Goal: Information Seeking & Learning: Check status

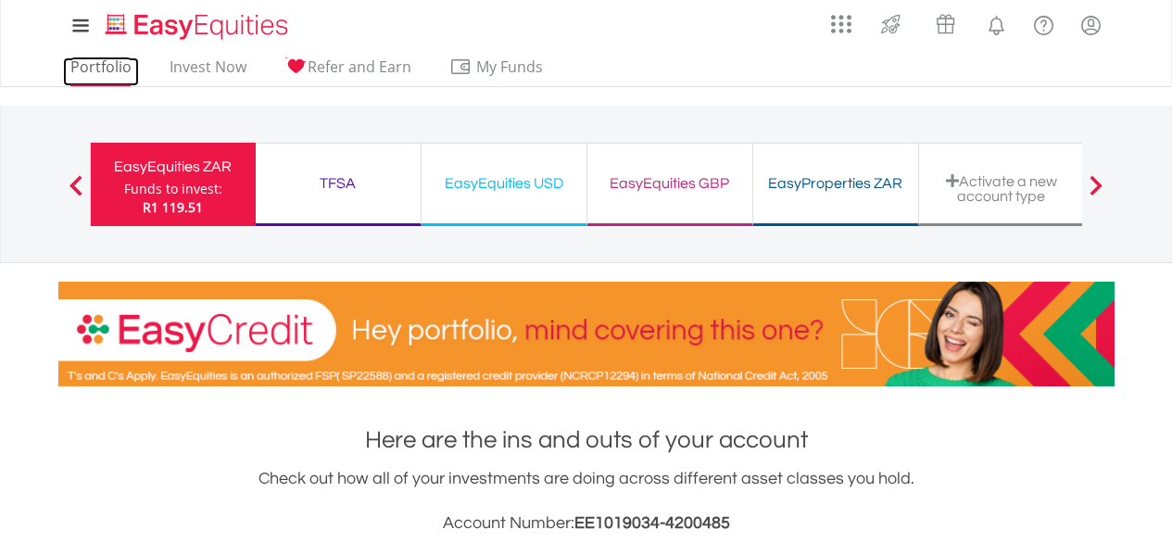
click at [100, 64] on link "Portfolio" at bounding box center [101, 71] width 76 height 29
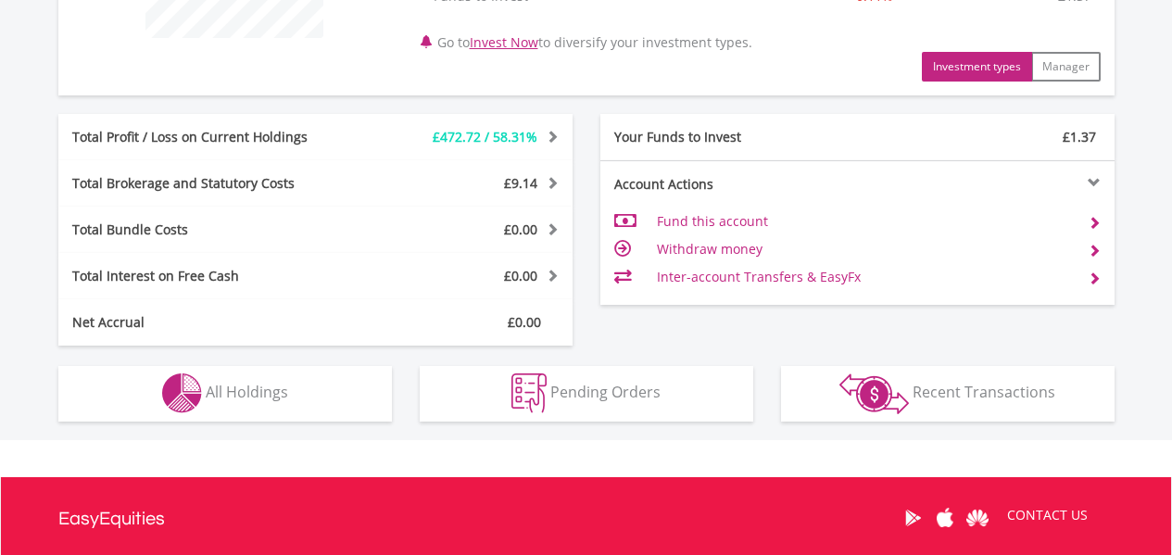
scroll to position [926, 0]
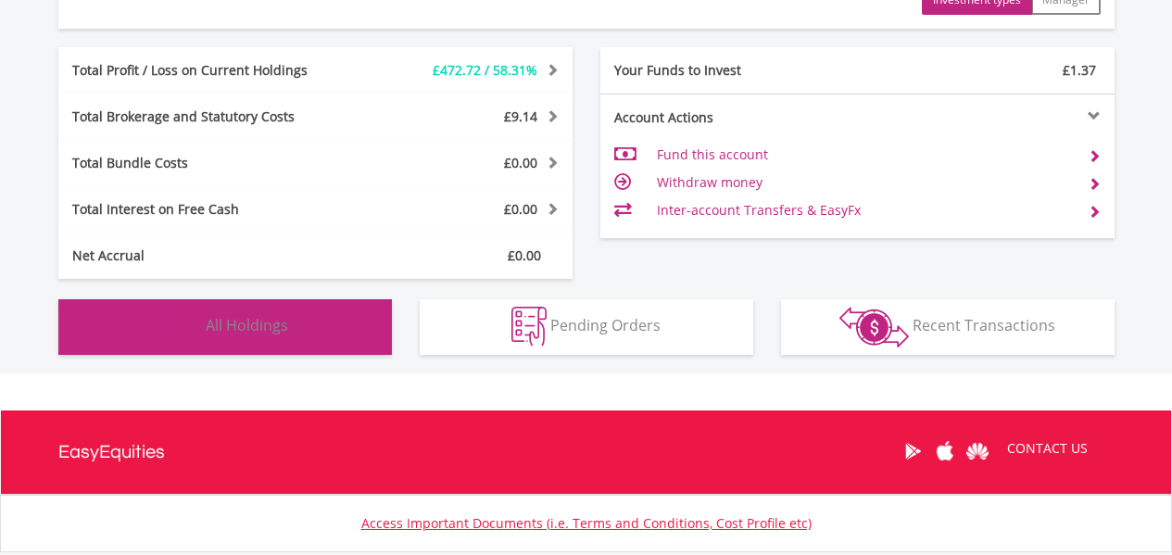
click at [280, 322] on span "All Holdings" at bounding box center [247, 325] width 82 height 20
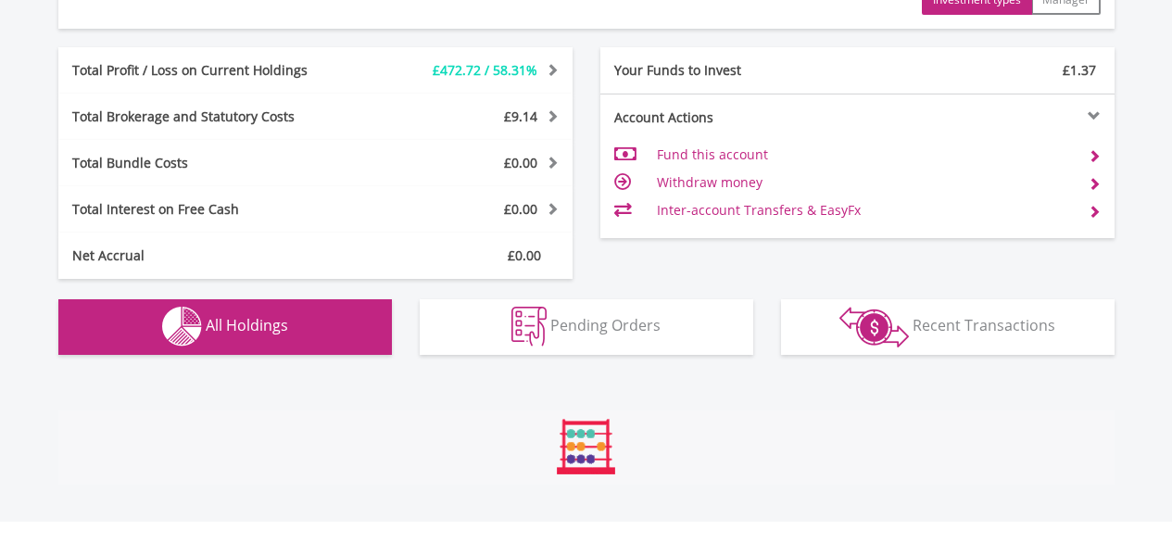
scroll to position [1336, 0]
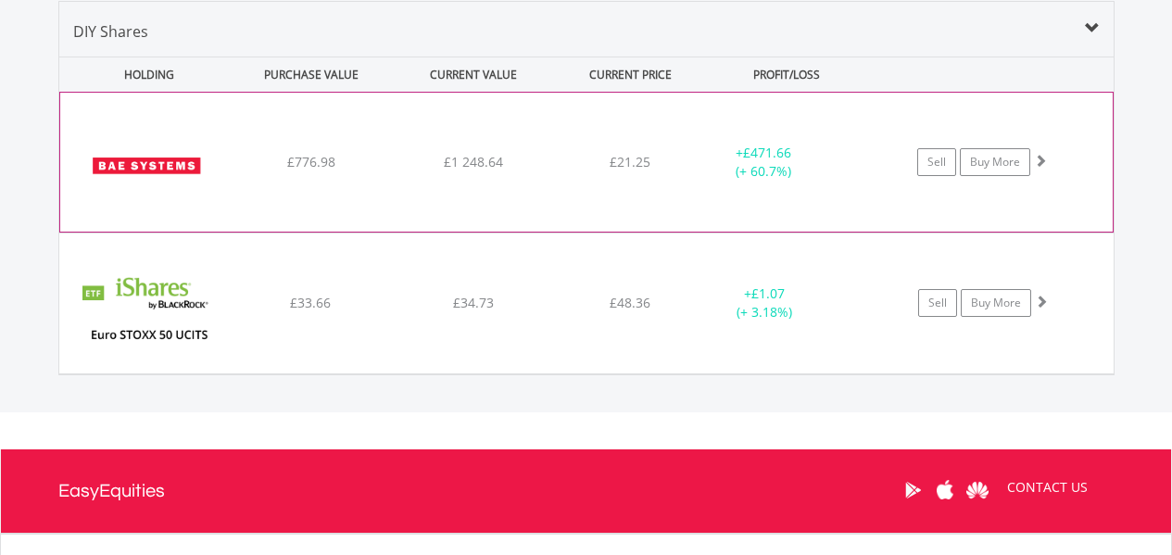
click at [621, 207] on div "﻿ BAE Systems PLC £776.98 £1 248.64 £21.25 + £471.66 (+ 60.7%) Sell Buy More" at bounding box center [586, 162] width 1052 height 139
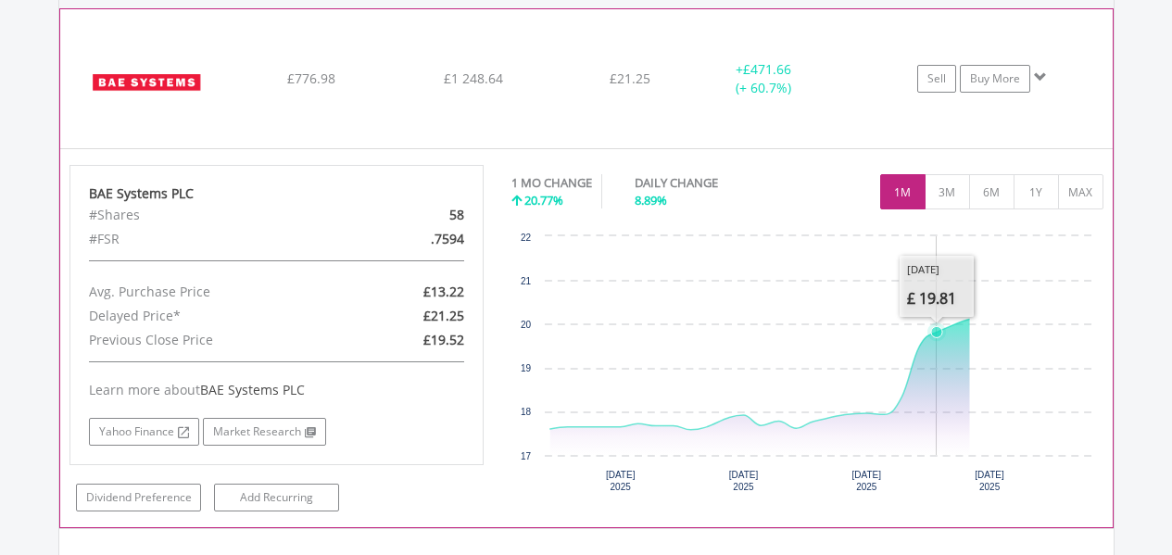
scroll to position [1428, 0]
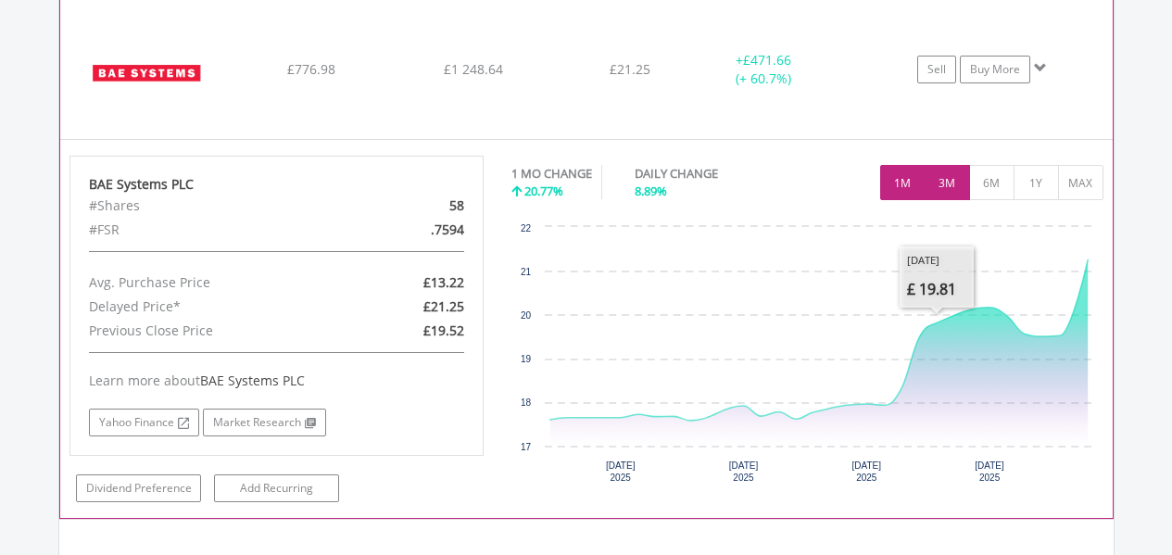
click at [952, 188] on button "3M" at bounding box center [946, 182] width 45 height 35
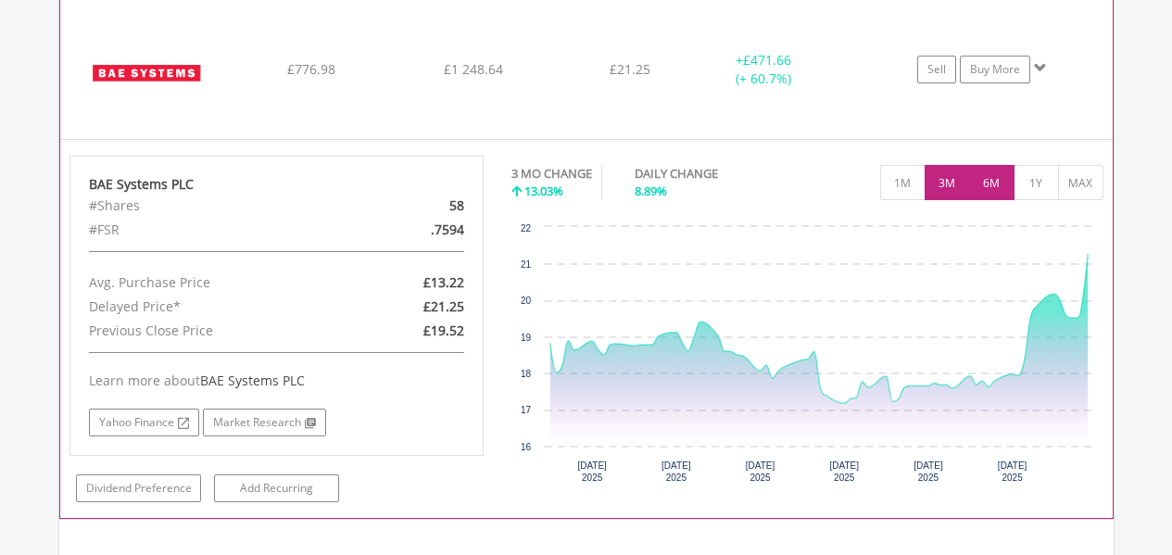
click at [1002, 188] on button "6M" at bounding box center [991, 182] width 45 height 35
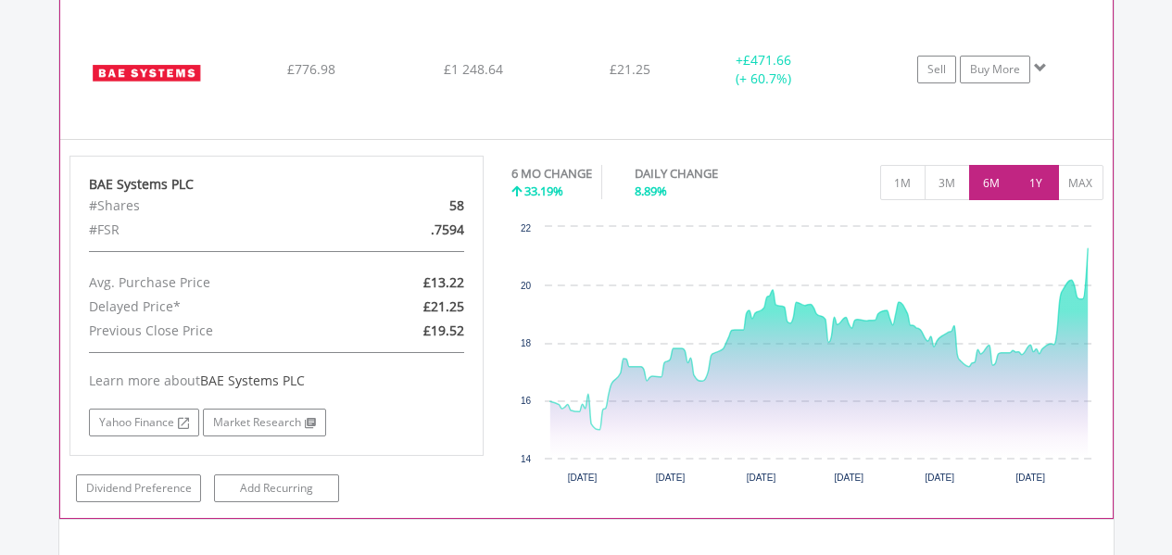
click at [1051, 190] on button "1Y" at bounding box center [1035, 182] width 45 height 35
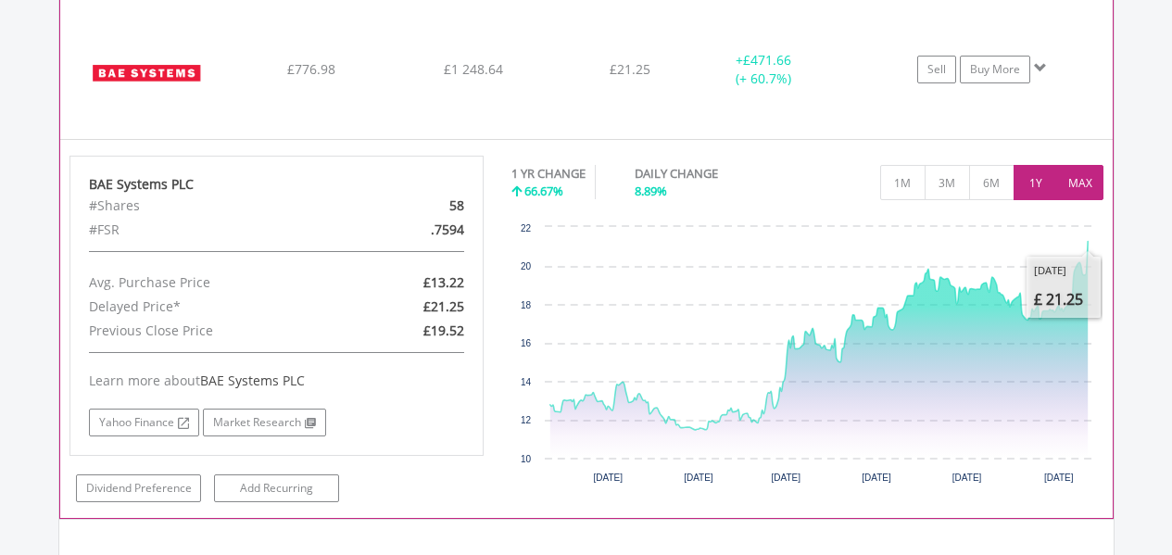
click at [1084, 182] on button "MAX" at bounding box center [1080, 182] width 45 height 35
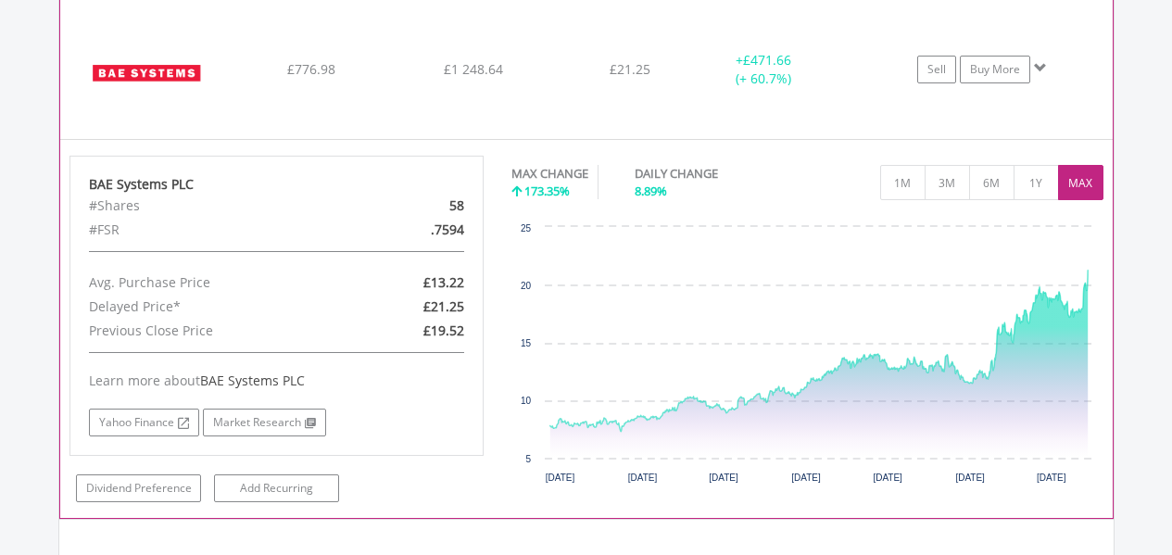
click at [562, 103] on div "﻿ BAE Systems PLC £776.98 £1 248.64 £21.25 + £471.66 (+ 60.7%) Sell Buy More" at bounding box center [586, 69] width 1052 height 139
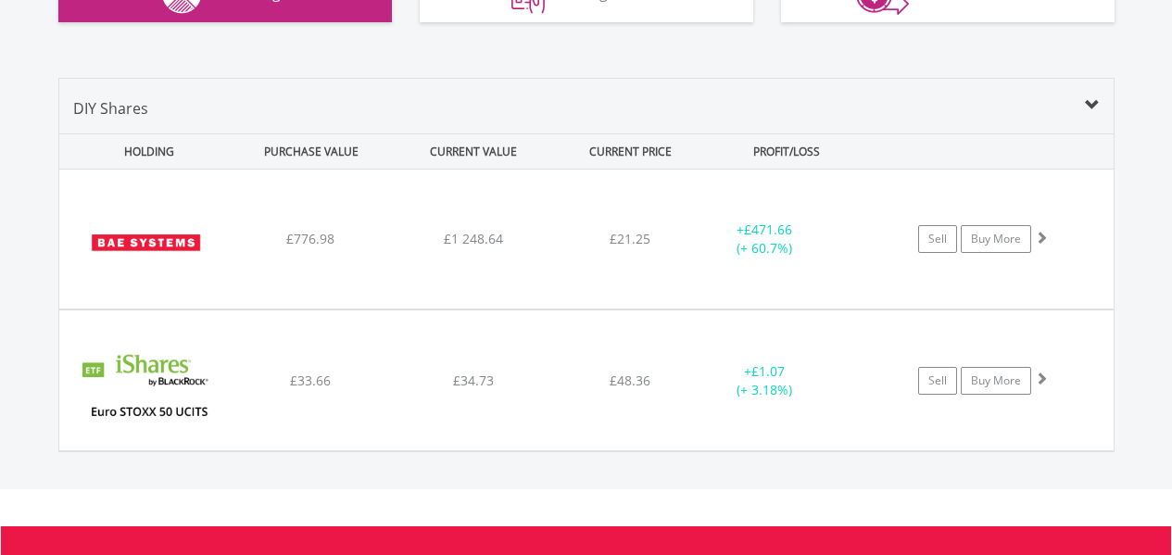
scroll to position [1243, 0]
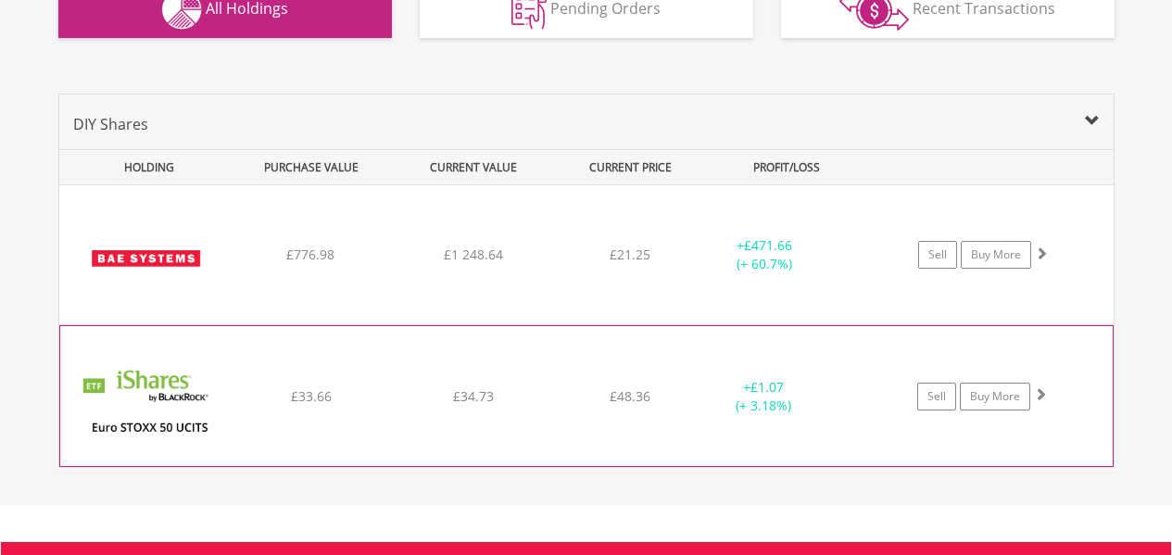
click at [566, 378] on div "﻿ iShares Core EURO STOXX 50 UCITS ETF EUR Dist £33.66 £34.73 £48.36 + £1.07 (+…" at bounding box center [586, 395] width 1052 height 139
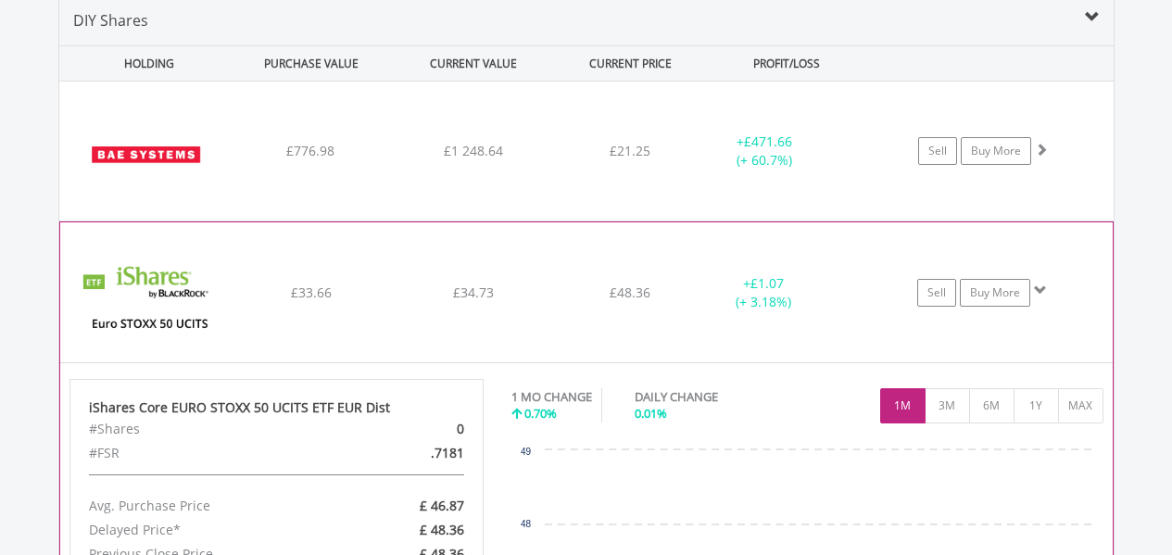
scroll to position [1428, 0]
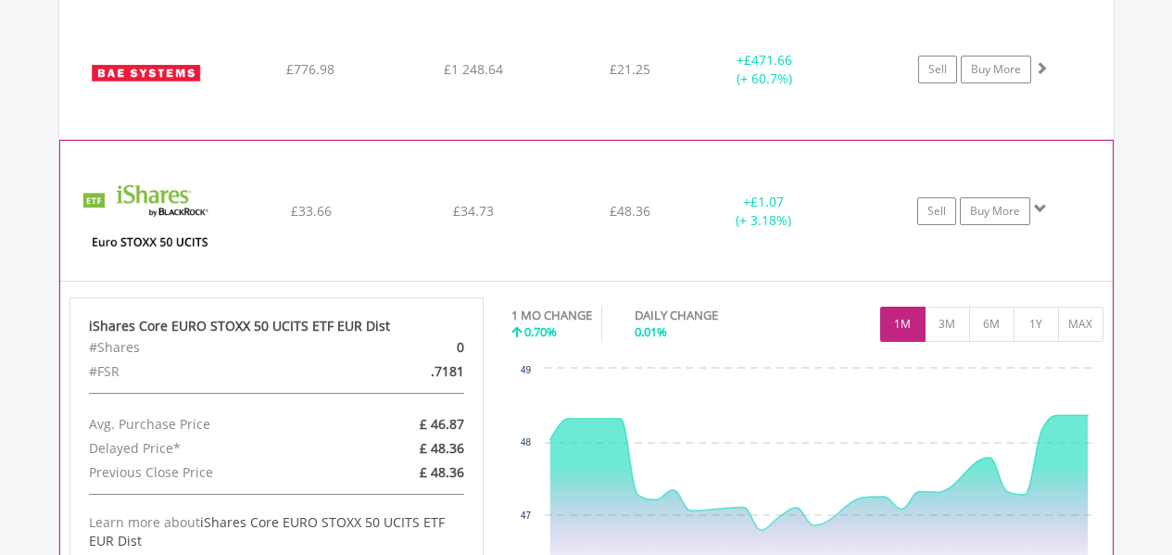
click at [552, 206] on div "£34.73" at bounding box center [473, 211] width 157 height 19
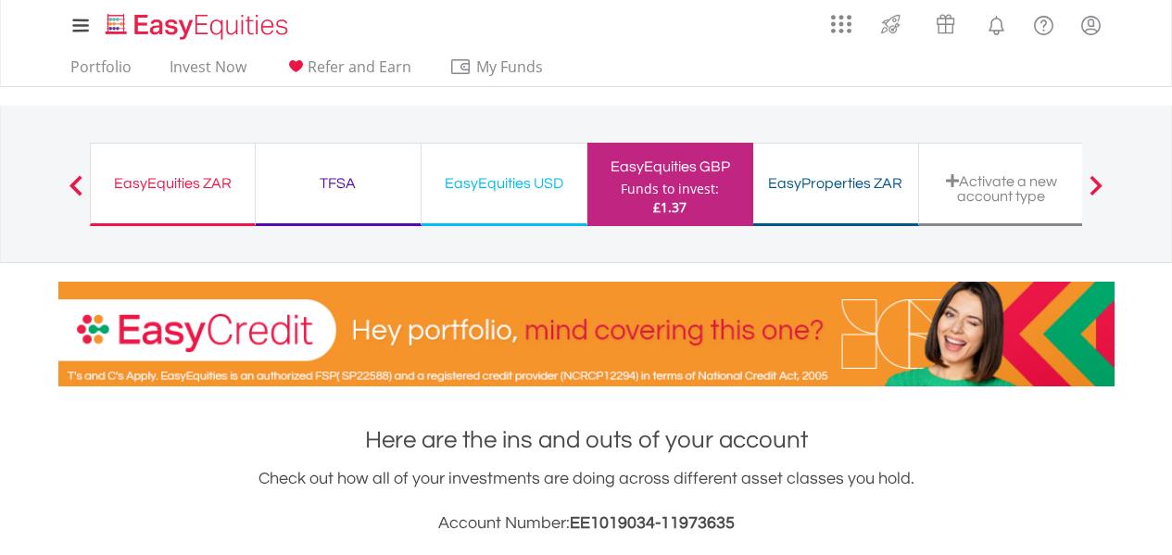
scroll to position [0, 0]
click at [359, 171] on div "TFSA" at bounding box center [338, 183] width 143 height 26
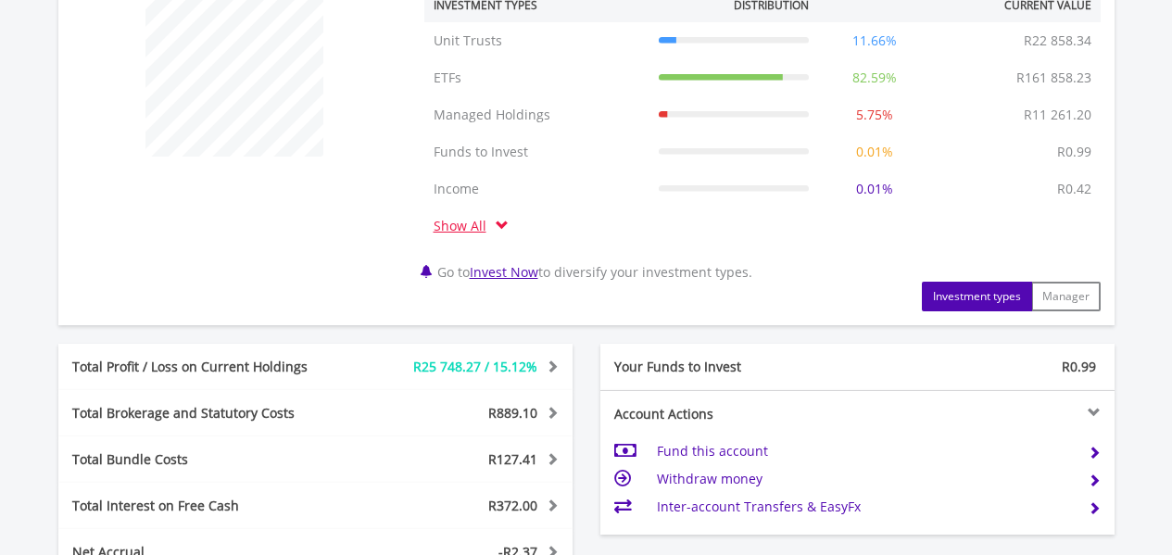
scroll to position [1111, 0]
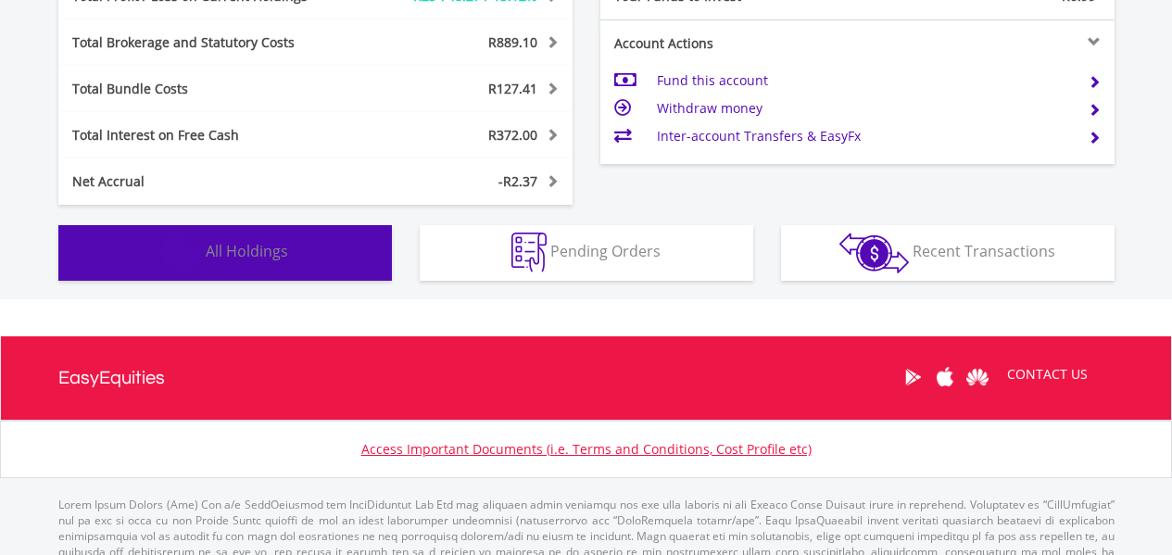
click at [181, 245] on img "button" at bounding box center [182, 252] width 40 height 40
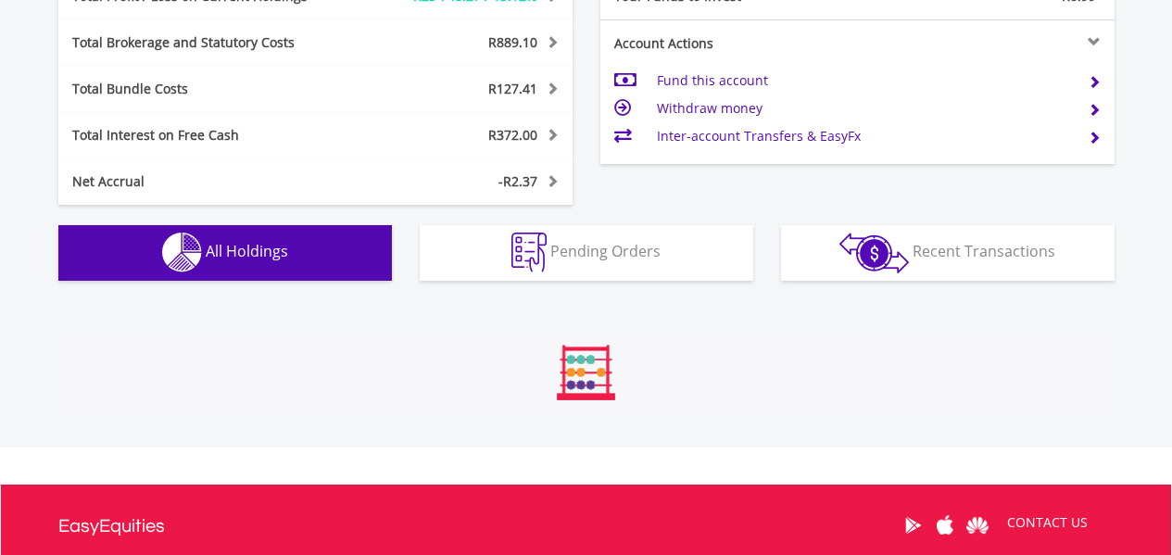
scroll to position [1447, 0]
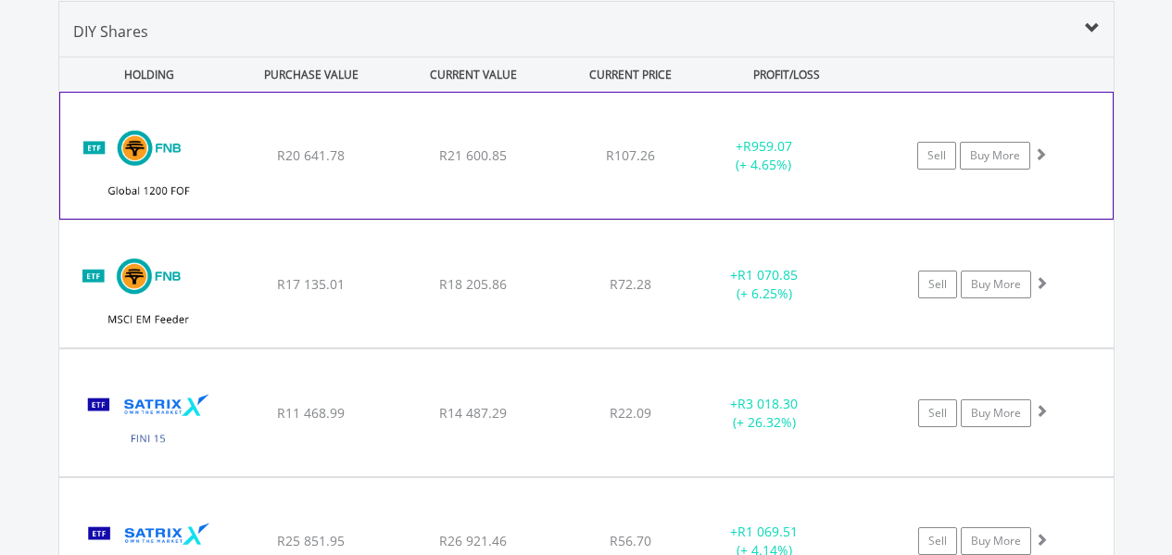
click at [332, 175] on div "﻿ FNB Global 1200 Equity Fund of Funds ETF R20 641.78 R21 600.85 R107.26 + R959…" at bounding box center [586, 156] width 1052 height 126
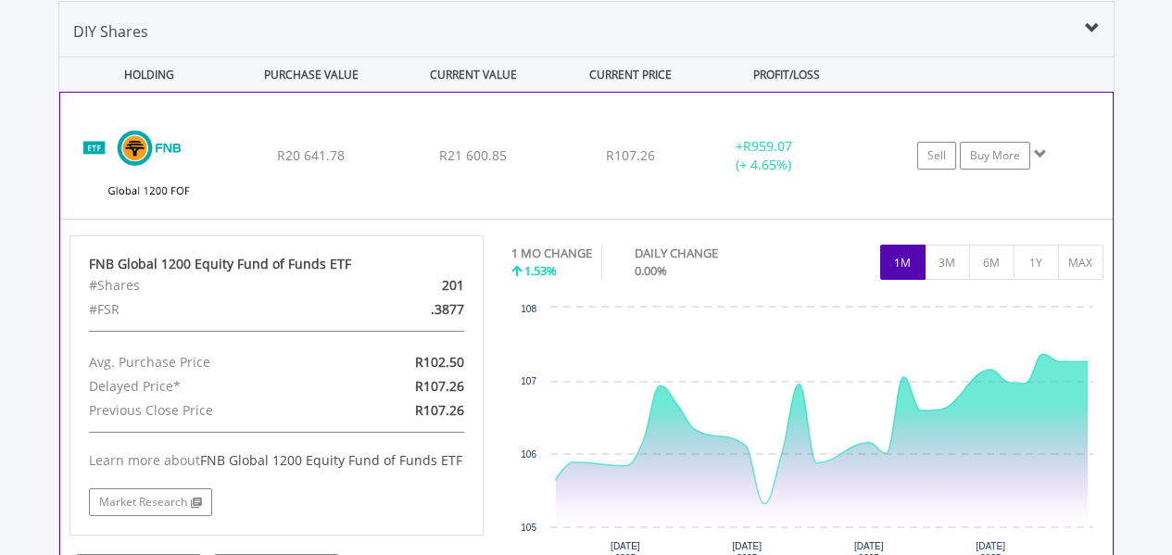
click at [332, 175] on div "﻿ FNB Global 1200 Equity Fund of Funds ETF R20 641.78 R21 600.85 R107.26 + R959…" at bounding box center [586, 156] width 1052 height 126
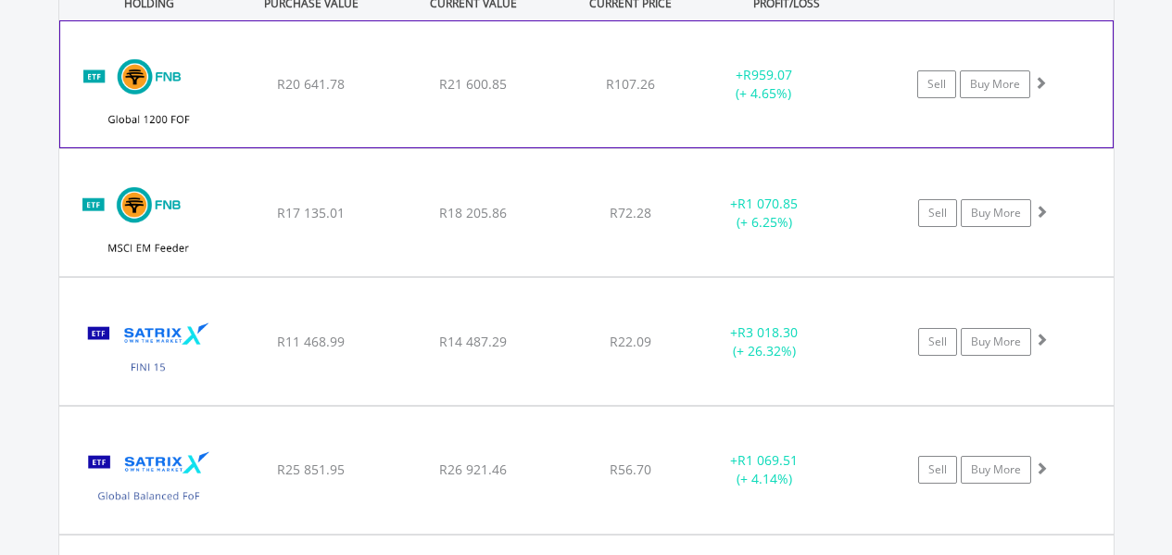
scroll to position [1539, 0]
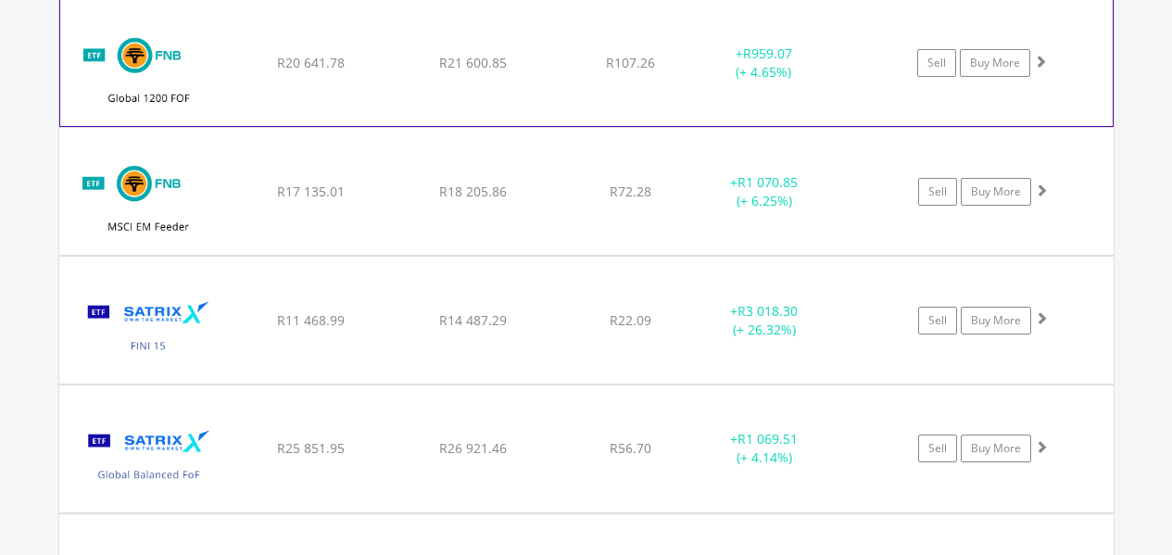
click at [332, 176] on div "﻿ FNB MSCI EM Feeder ETF R17 135.01 R18 205.86 R72.28 + R1 070.85 (+ 6.25%) Sel…" at bounding box center [586, 191] width 1054 height 127
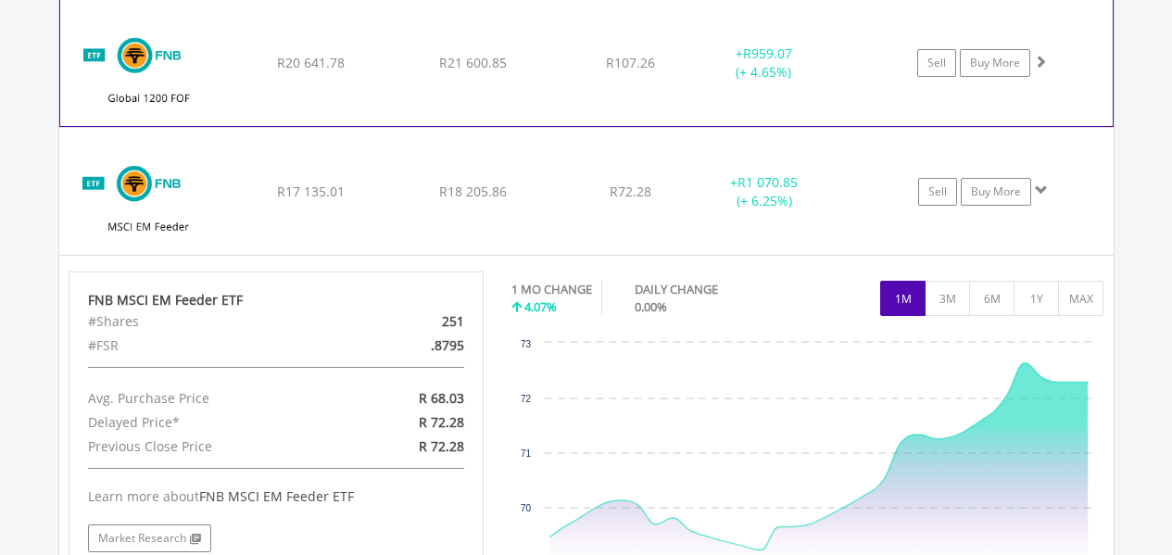
click at [332, 176] on div "﻿ FNB MSCI EM Feeder ETF R17 135.01 R18 205.86 R72.28 + R1 070.85 (+ 6.25%) Sel…" at bounding box center [586, 191] width 1054 height 127
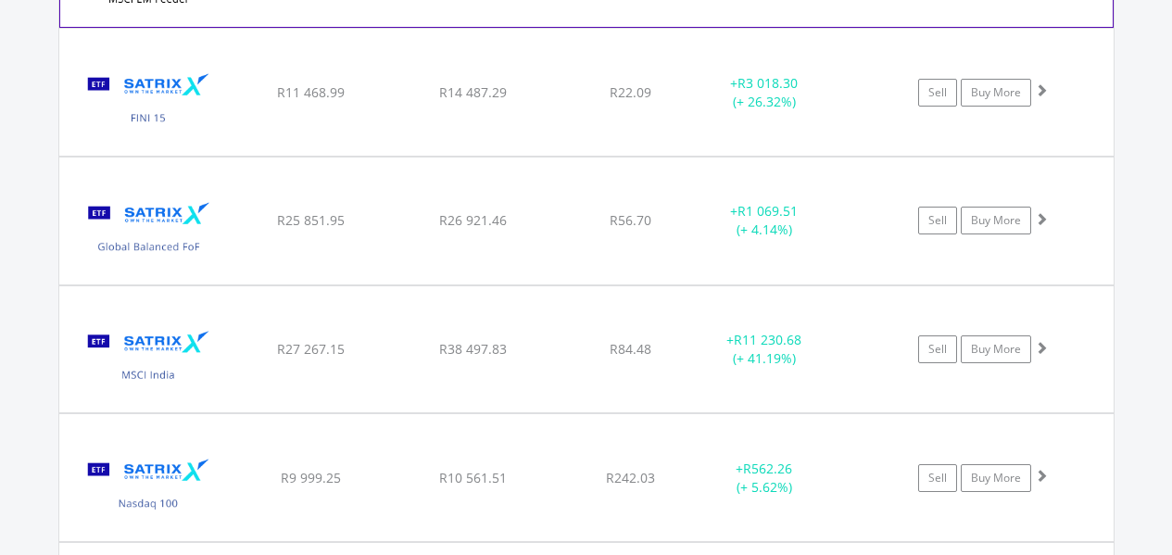
scroll to position [1817, 0]
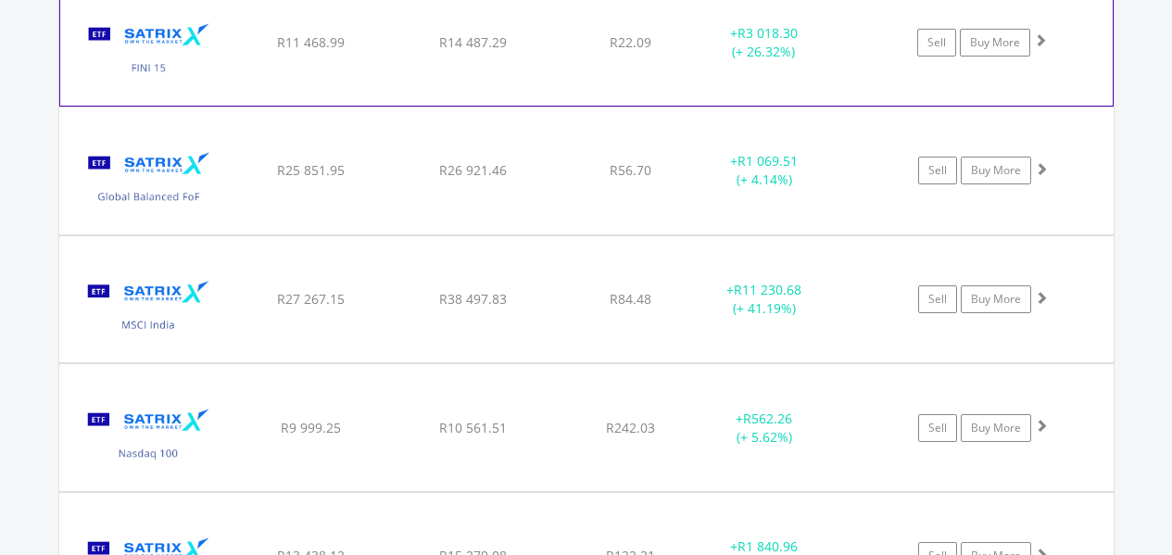
click at [364, 68] on div "﻿ Satrix FINI ETF R11 468.99 R14 487.29 R22.09 + R3 018.30 (+ 26.32%) Sell Buy …" at bounding box center [586, 42] width 1052 height 126
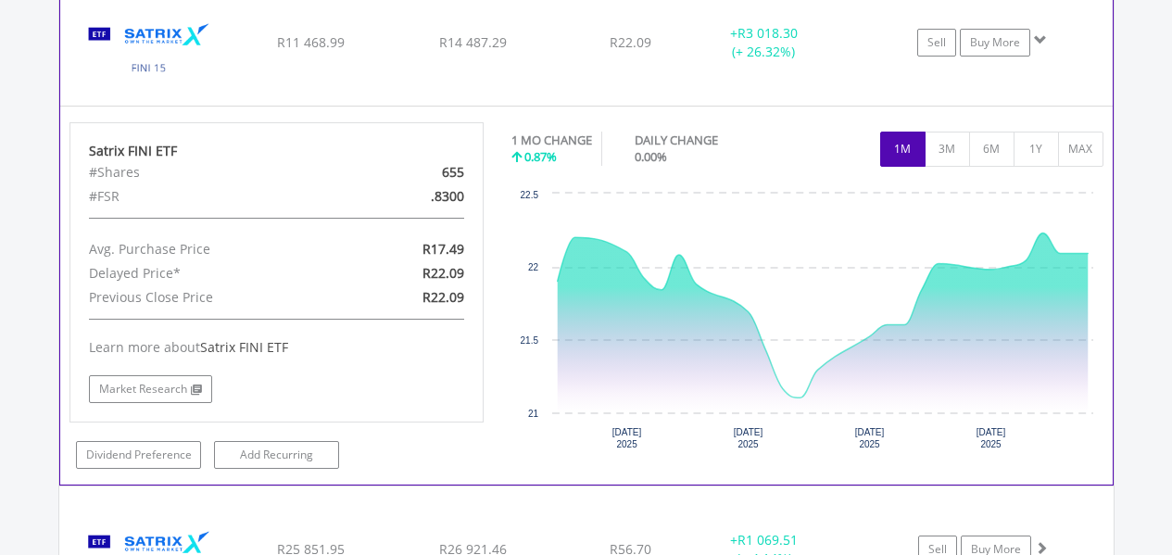
click at [364, 68] on div "﻿ Satrix FINI ETF R11 468.99 R14 487.29 R22.09 + R3 018.30 (+ 26.32%) Sell Buy …" at bounding box center [586, 42] width 1052 height 126
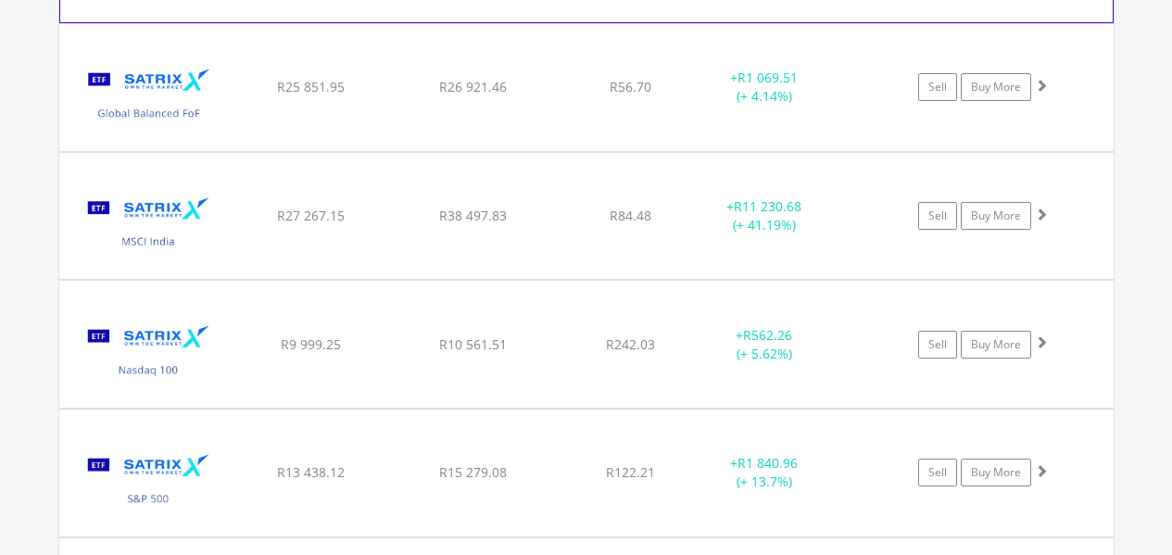
scroll to position [1910, 0]
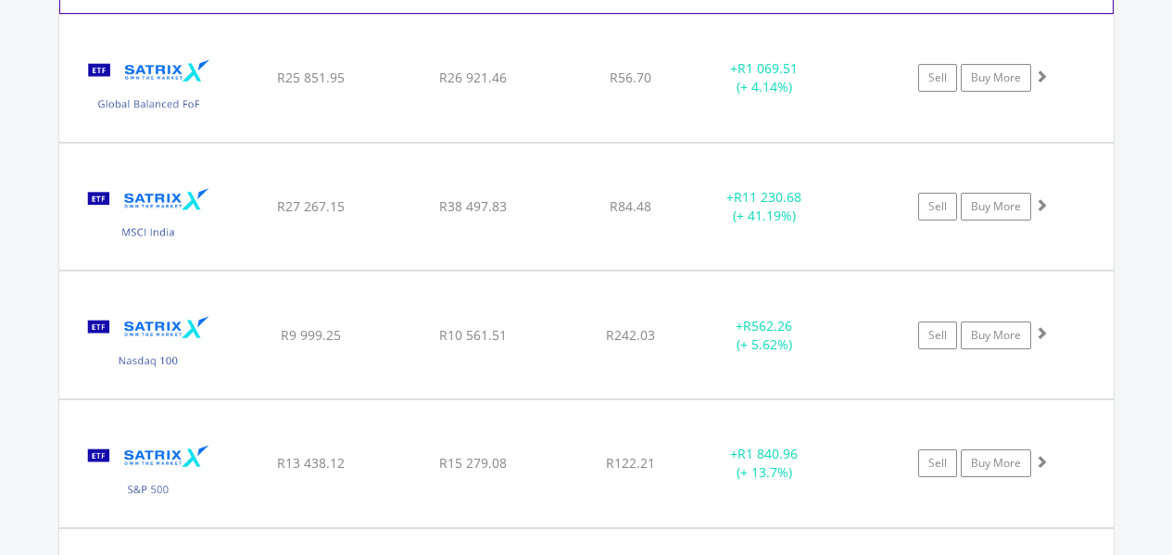
click at [381, 101] on div "﻿ Satrix Global Balanced Fund of Funds ETF R25 851.95 R26 921.46 R56.70 + R1 06…" at bounding box center [586, 78] width 1054 height 127
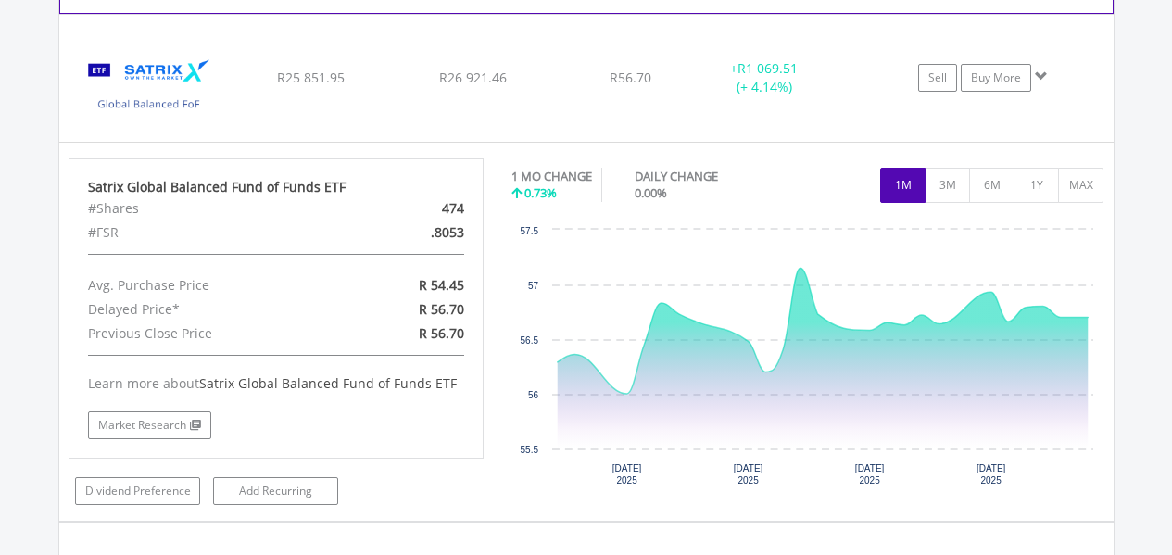
click at [381, 101] on div "﻿ Satrix Global Balanced Fund of Funds ETF R25 851.95 R26 921.46 R56.70 + R1 06…" at bounding box center [586, 78] width 1054 height 127
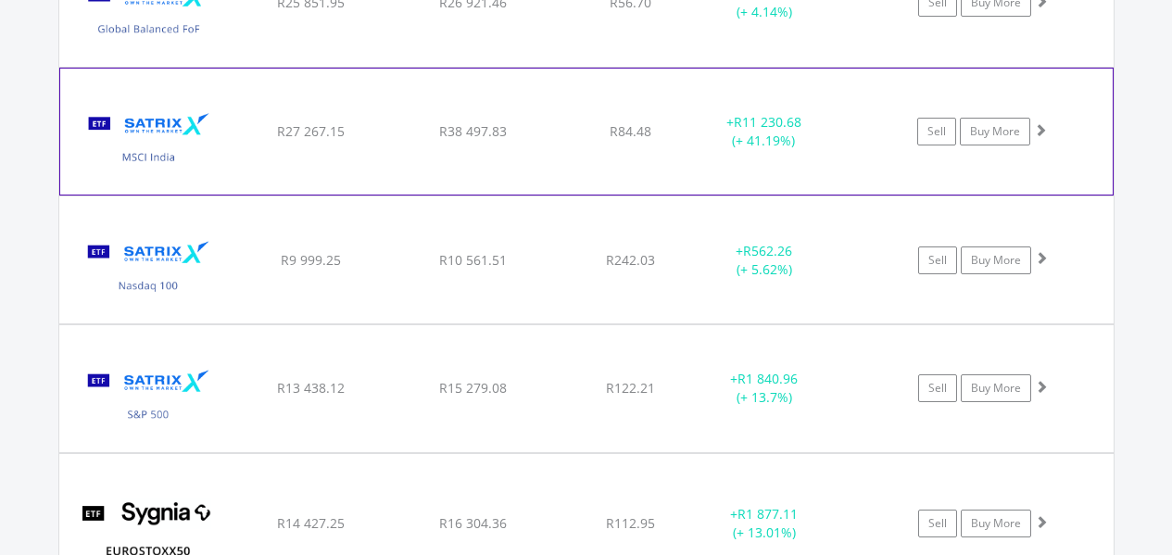
scroll to position [2003, 0]
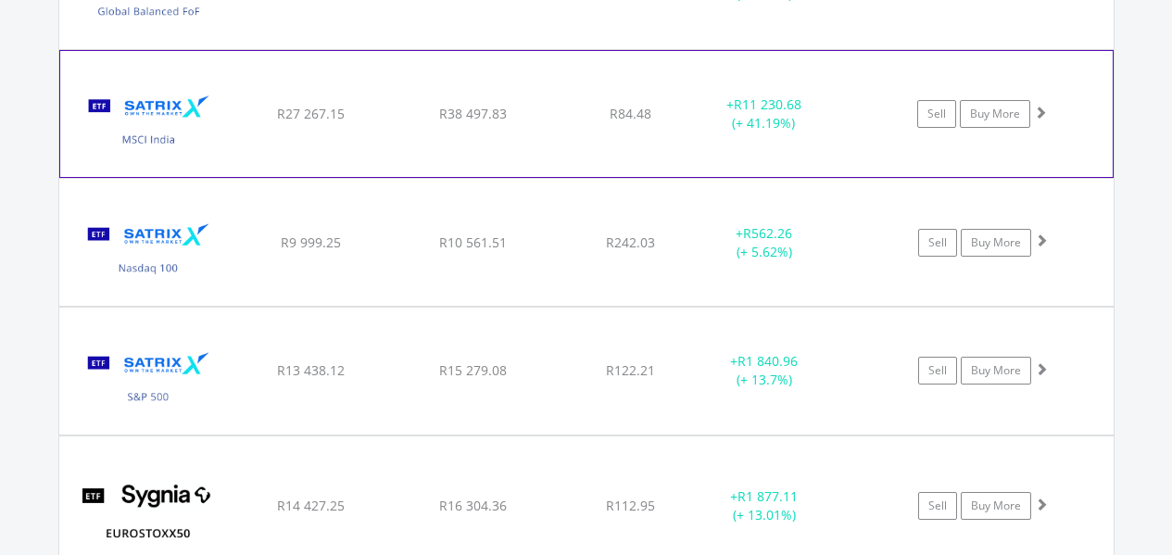
click at [395, 114] on div "R38 497.83" at bounding box center [473, 114] width 157 height 19
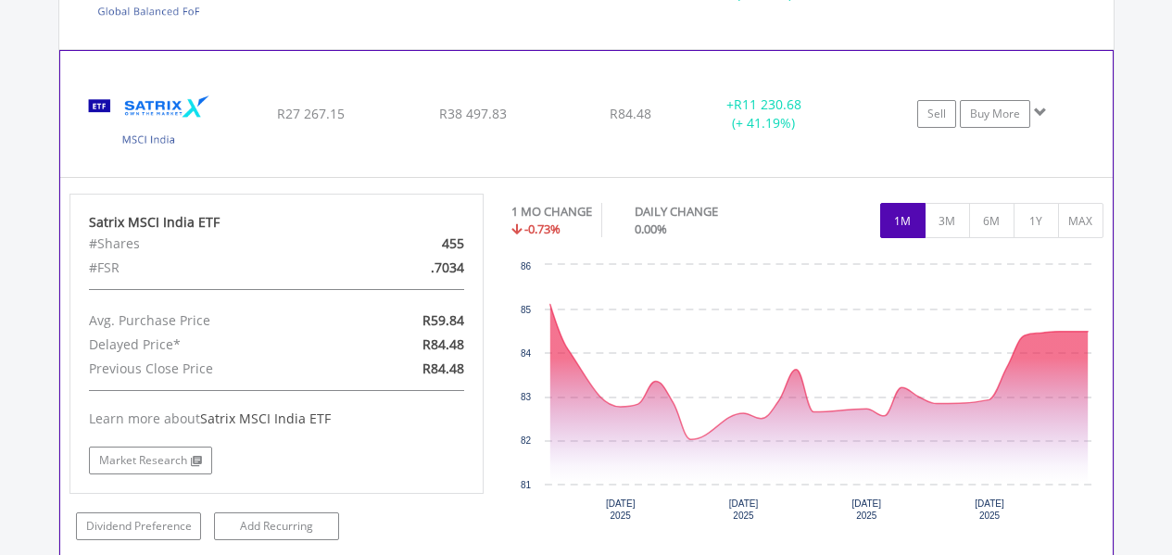
click at [395, 114] on div "R38 497.83" at bounding box center [473, 114] width 157 height 19
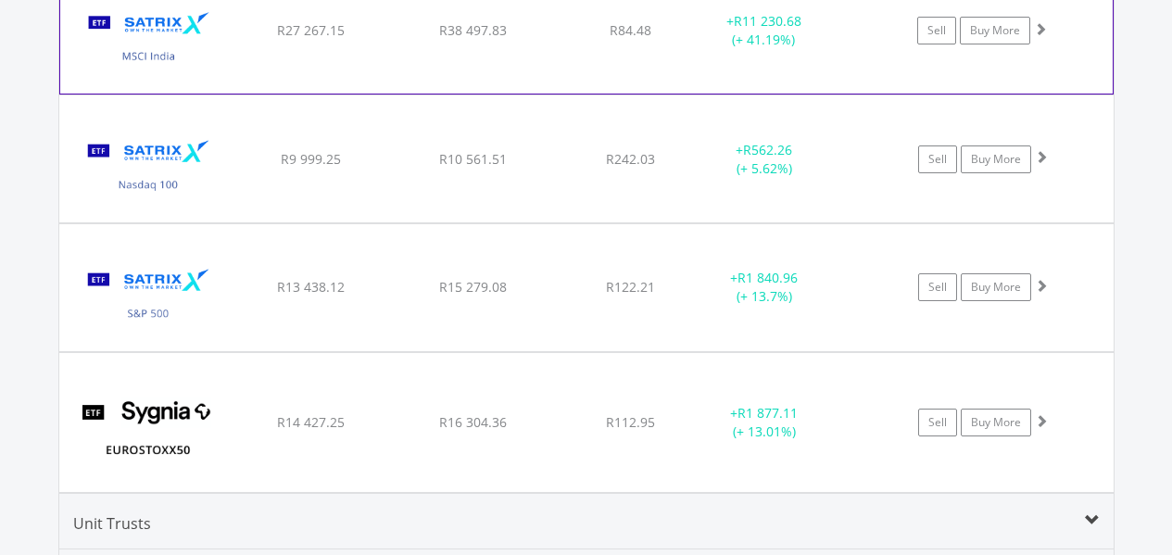
scroll to position [2095, 0]
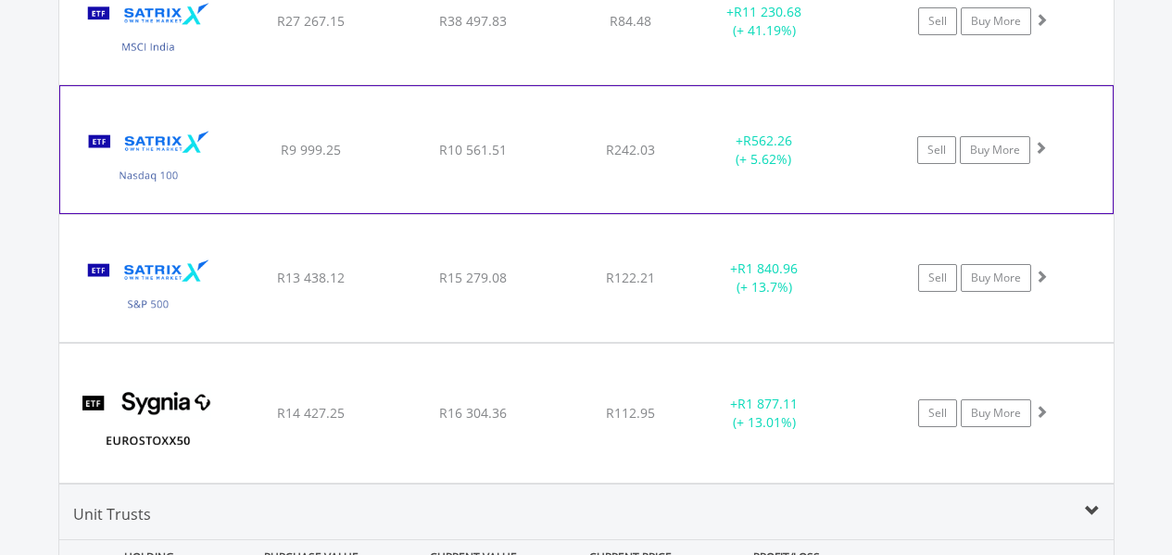
click at [407, 144] on div "R10 561.51" at bounding box center [473, 150] width 157 height 19
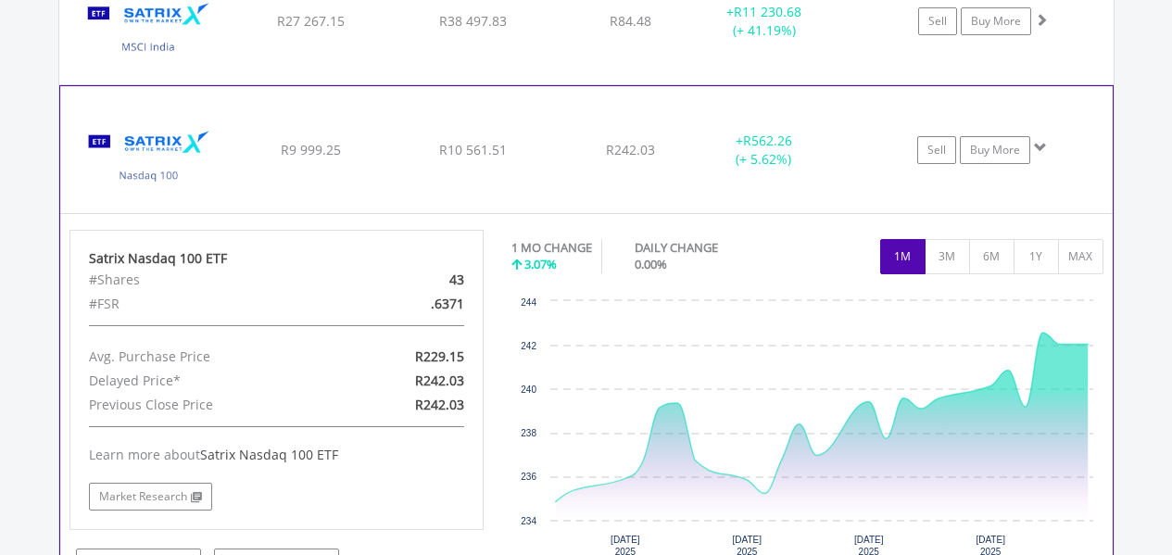
click at [407, 144] on div "R10 561.51" at bounding box center [473, 150] width 157 height 19
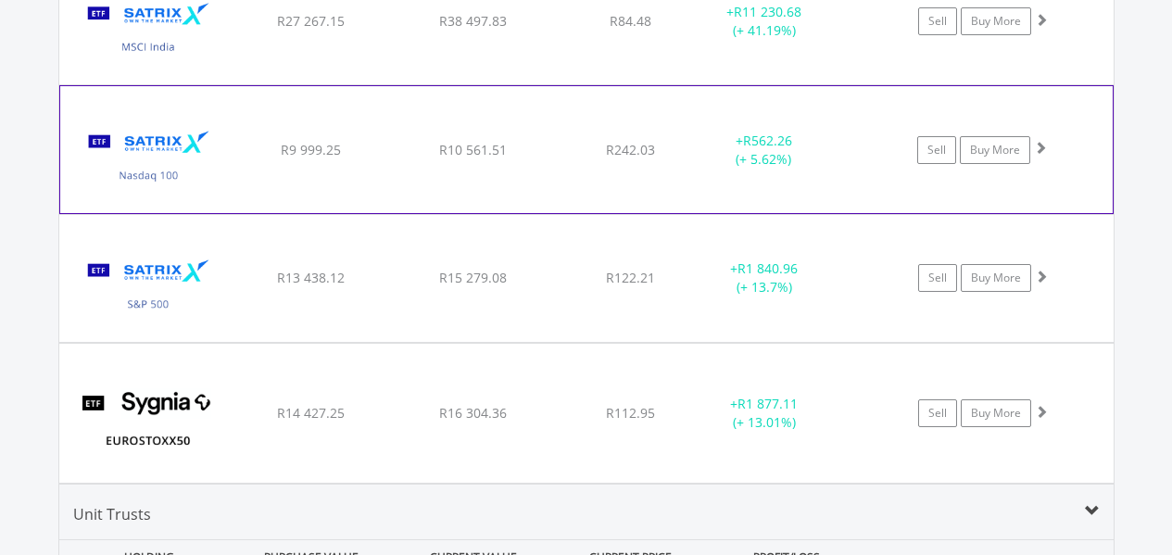
scroll to position [2188, 0]
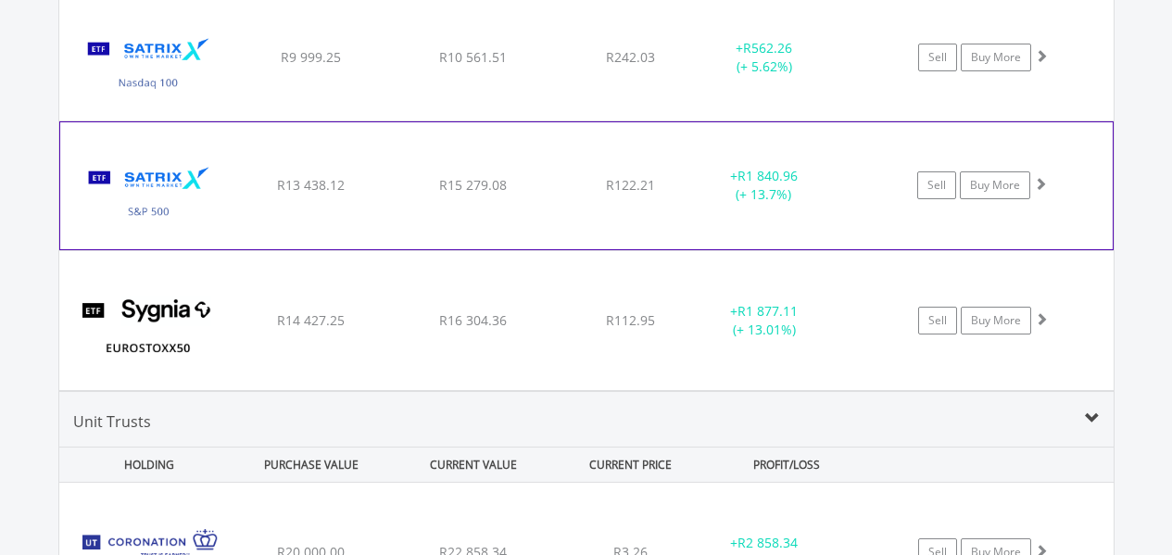
click at [405, 177] on div "R15 279.08" at bounding box center [473, 185] width 157 height 19
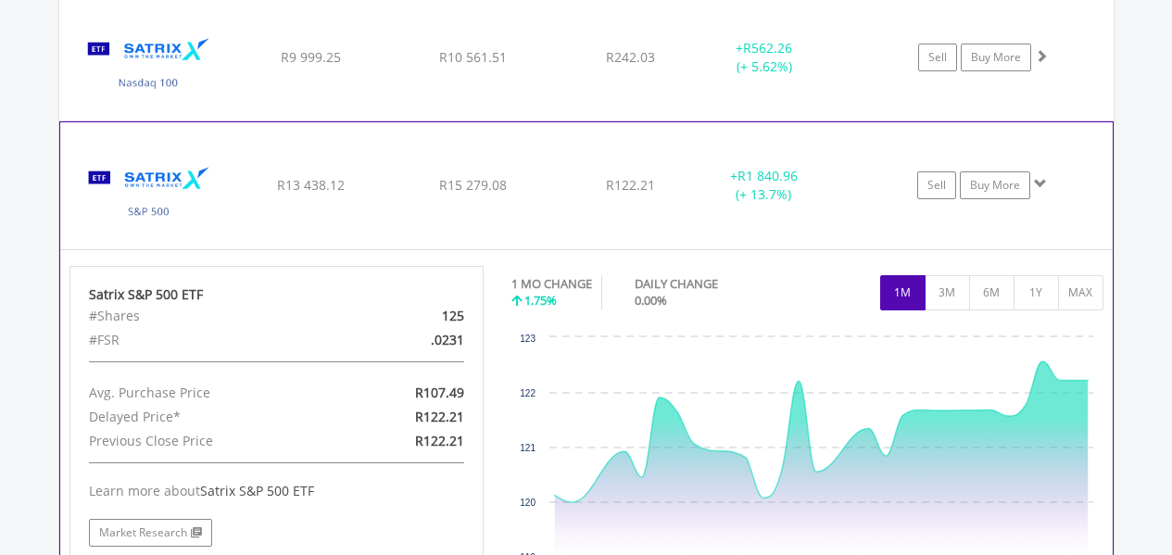
click at [405, 177] on div "R15 279.08" at bounding box center [473, 185] width 157 height 19
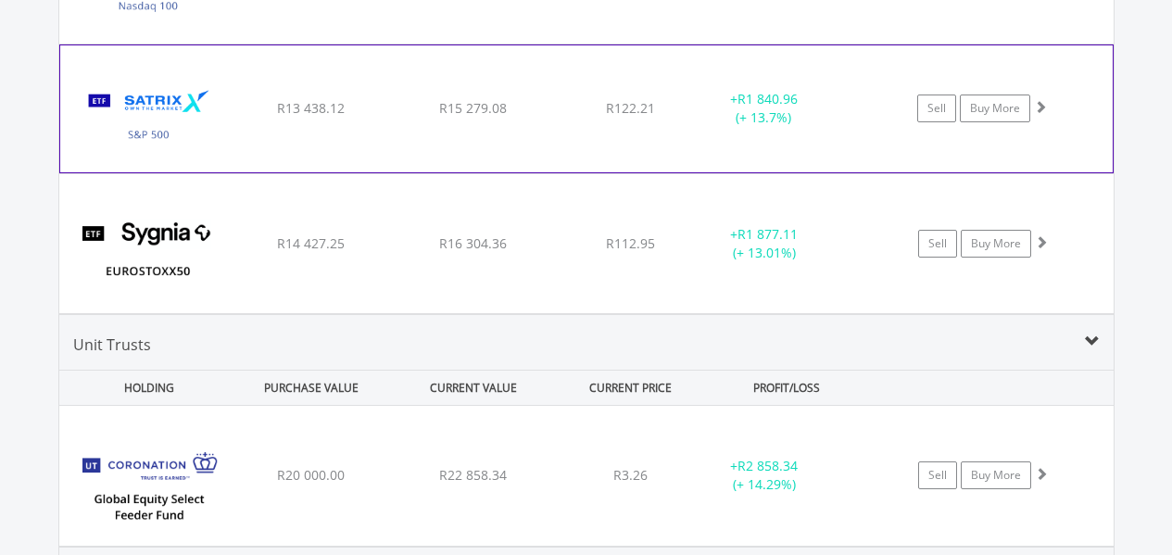
scroll to position [2373, 0]
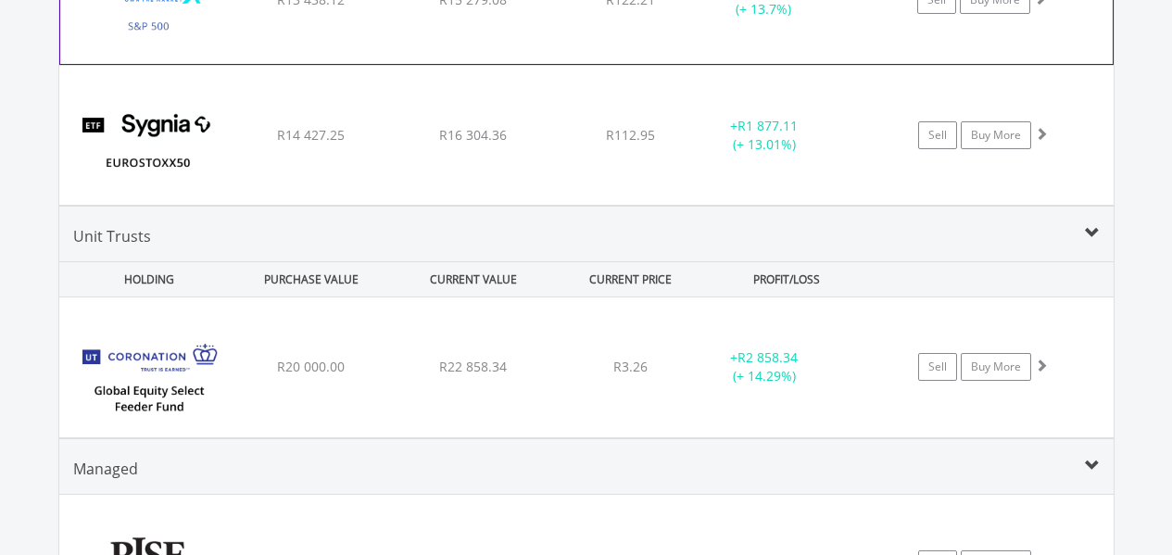
click at [405, 177] on div "﻿ SYGNIA ITRIX EUROSTOXX50 R14 427.25 R16 304.36 R112.95 + R1 877.11 (+ 13.01%)…" at bounding box center [586, 135] width 1054 height 139
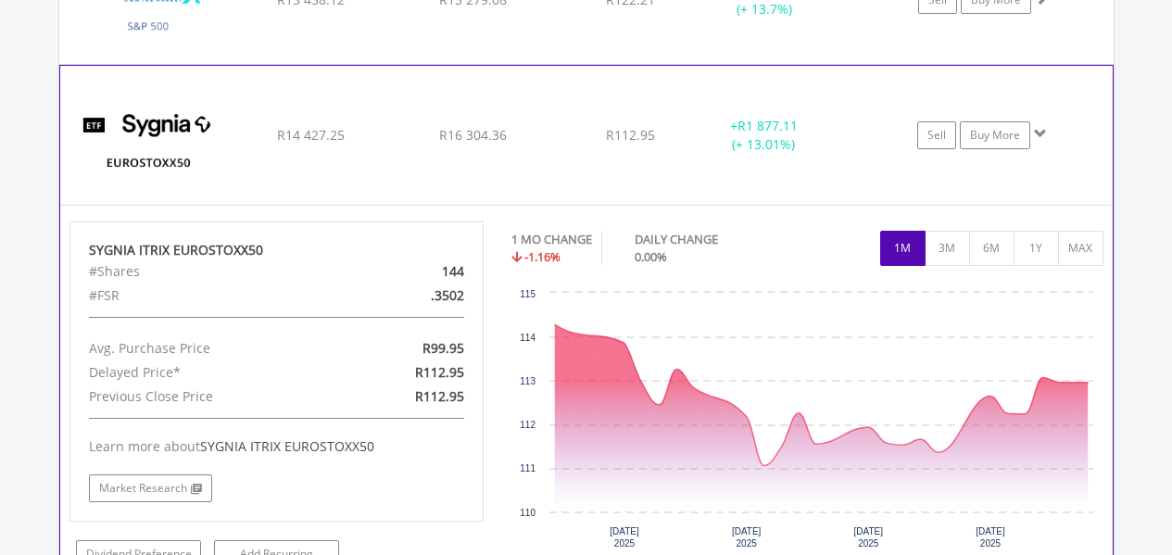
click at [407, 169] on div "﻿ SYGNIA ITRIX EUROSTOXX50 R14 427.25 R16 304.36 R112.95 + R1 877.11 (+ 13.01%)…" at bounding box center [586, 135] width 1052 height 139
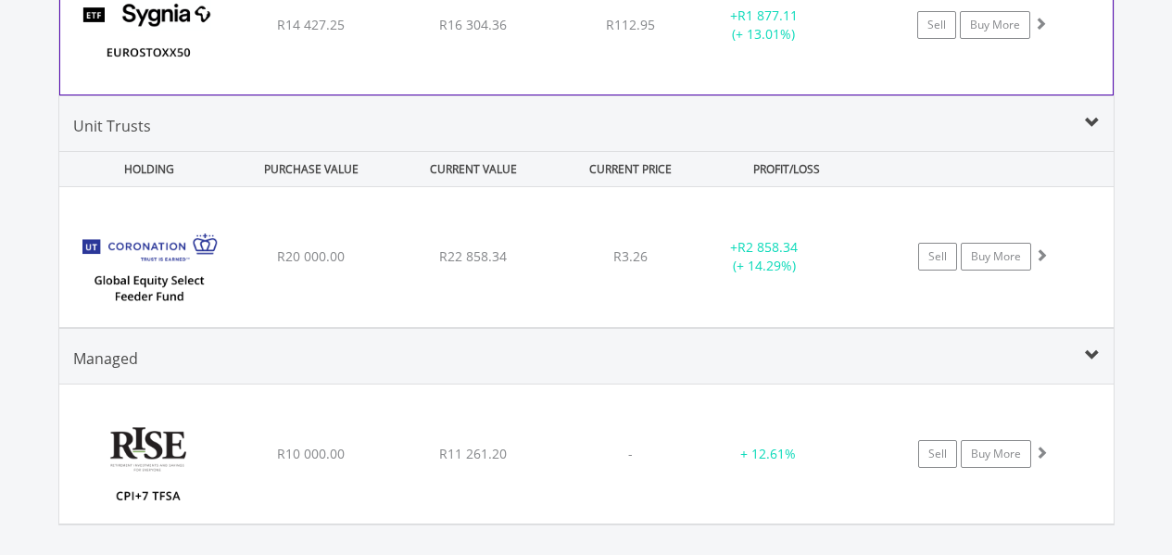
scroll to position [2558, 0]
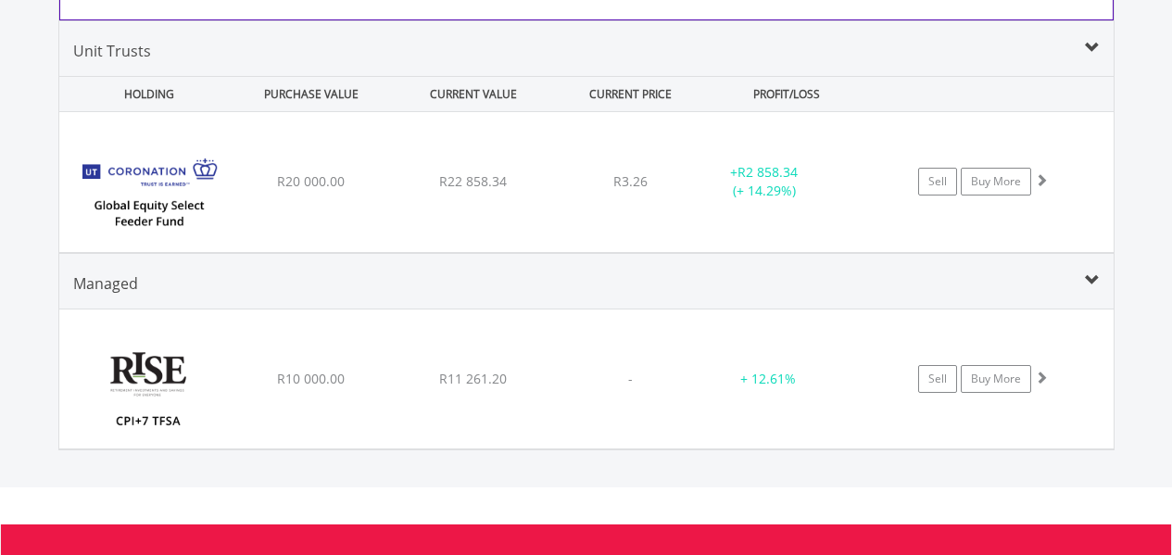
click at [407, 169] on div "﻿ Coronation Global Equity FF Class P R20 000.00 R22 858.34 R3.26 + R2 858.34 (…" at bounding box center [586, 181] width 1054 height 139
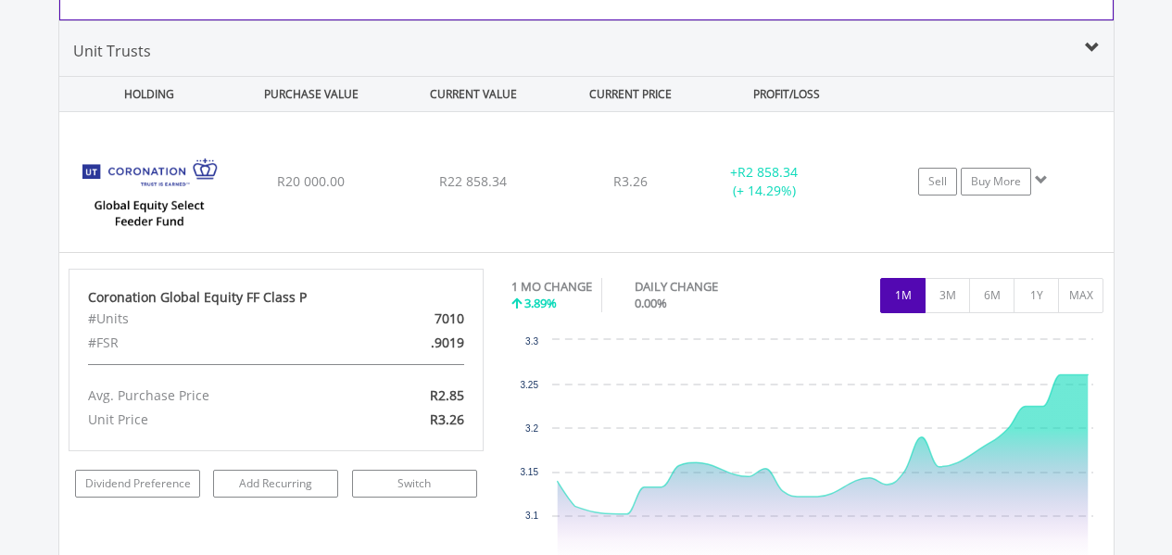
click at [407, 169] on div "﻿ Coronation Global Equity FF Class P R20 000.00 R22 858.34 R3.26 + R2 858.34 (…" at bounding box center [586, 181] width 1054 height 139
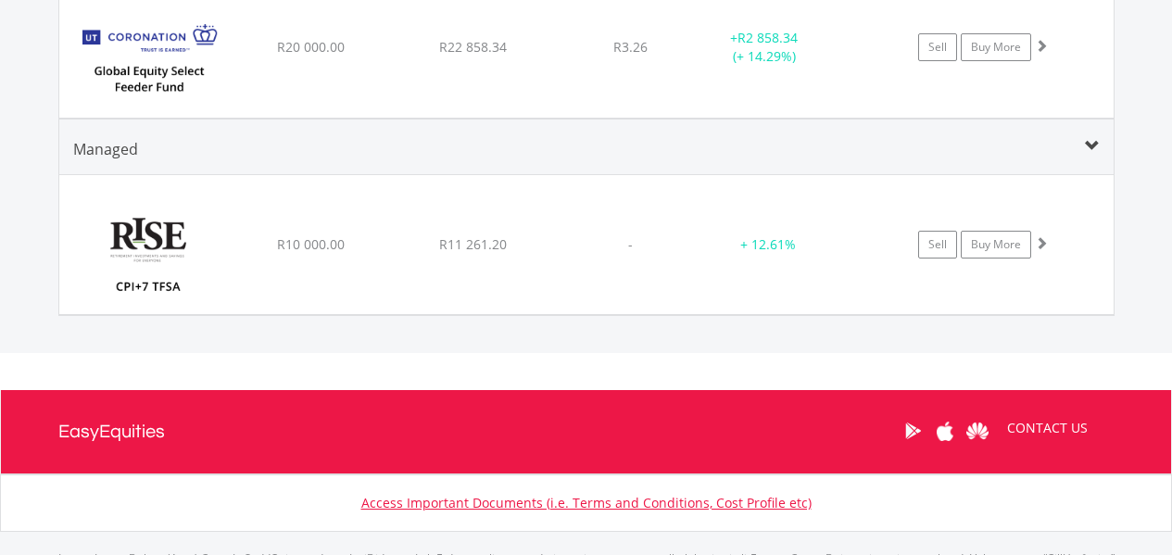
scroll to position [2744, 0]
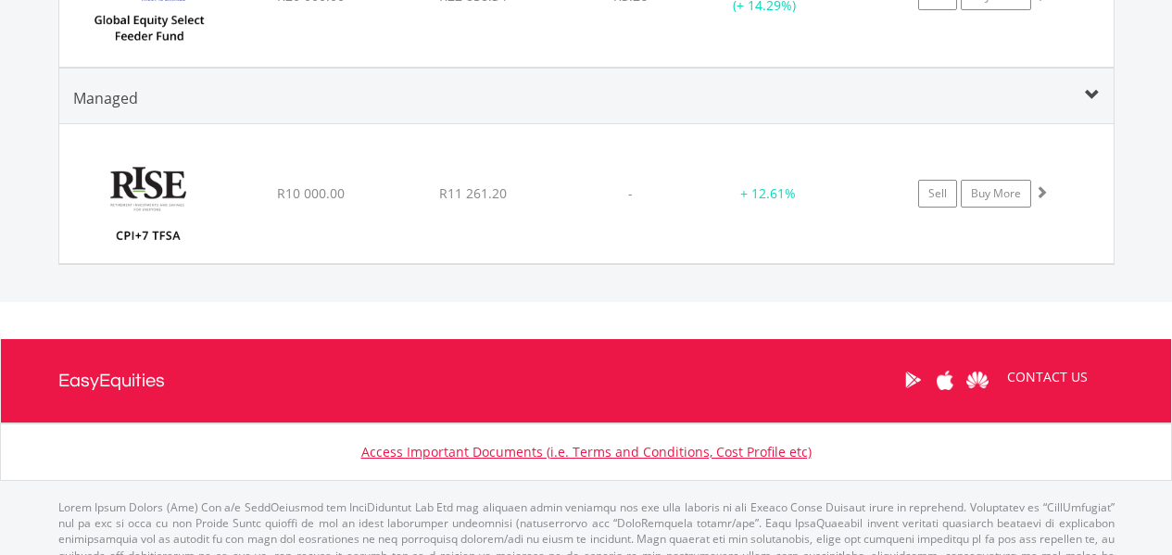
click at [407, 169] on div "﻿ RISE CPI + 7 TFSA R10 000.00 R11 261.20 - + 12.61% Sell Buy More" at bounding box center [586, 193] width 1054 height 139
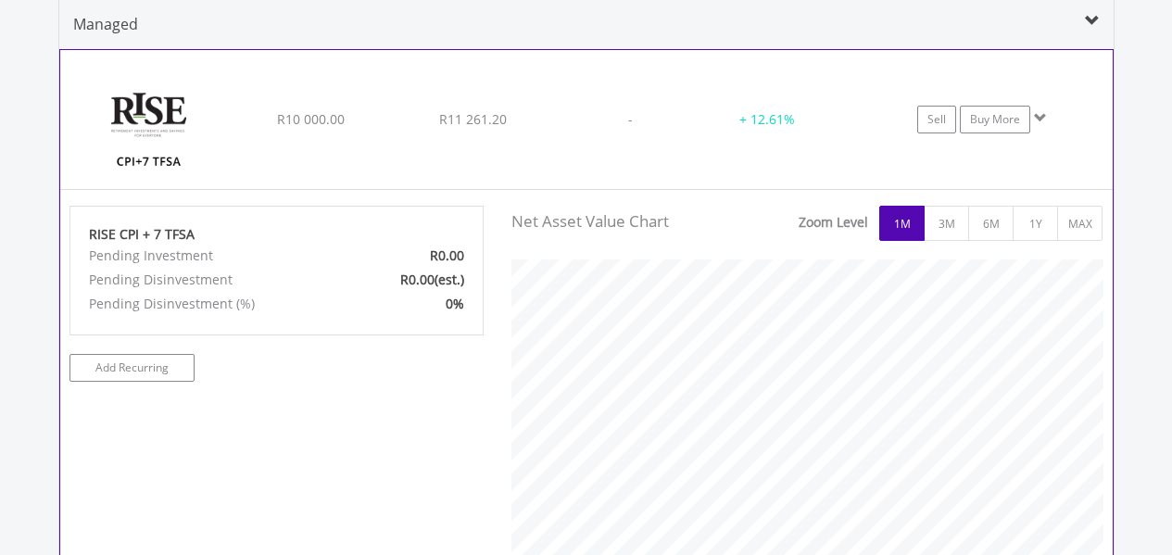
scroll to position [2836, 0]
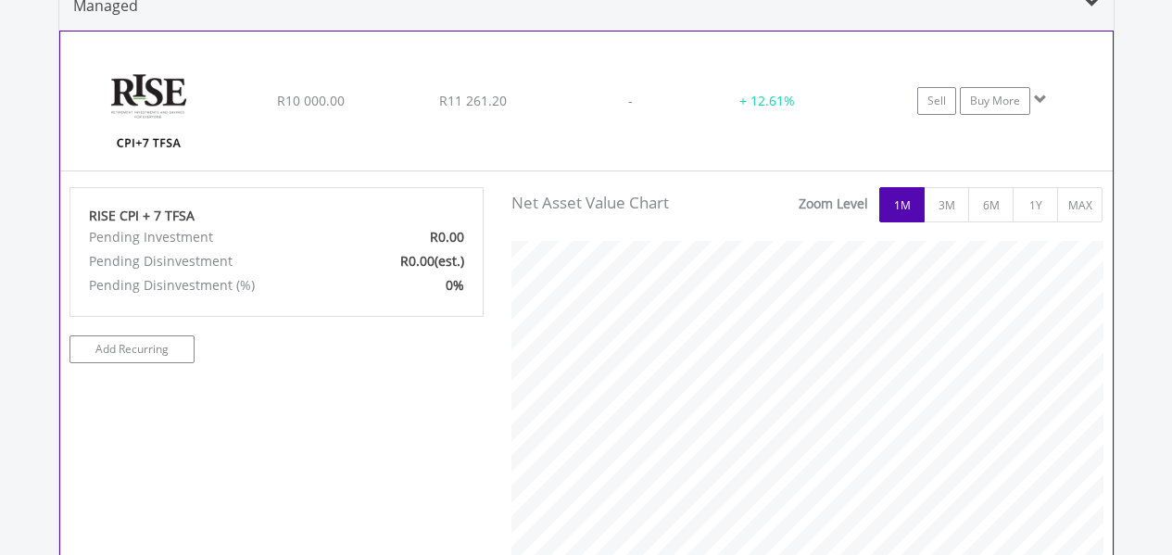
click at [798, 110] on div "﻿ RISE CPI + 7 TFSA R10 000.00 R11 261.20 - + 12.61% Sell Buy More" at bounding box center [586, 100] width 1052 height 139
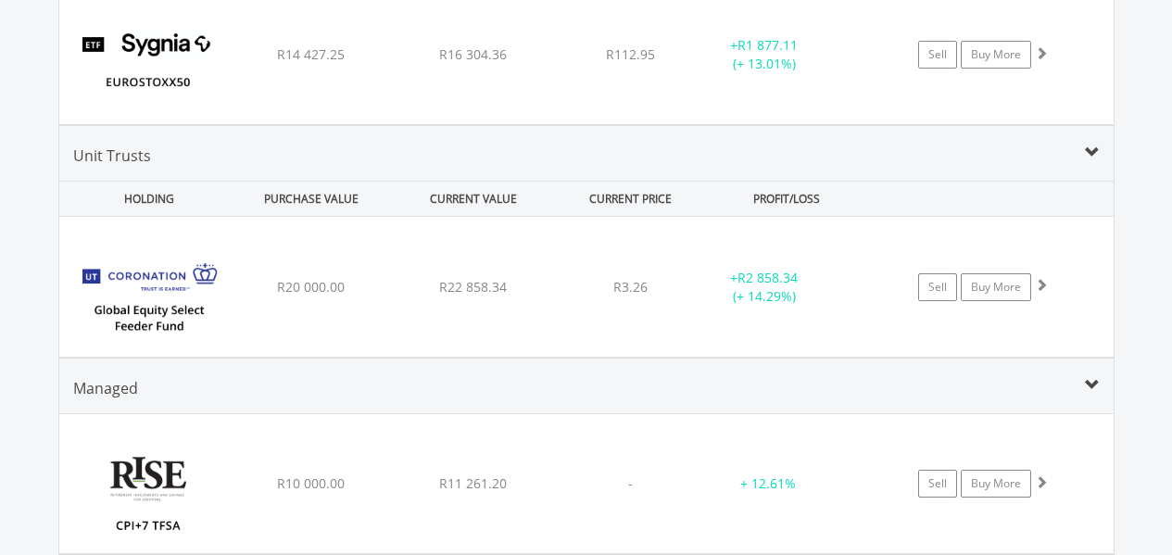
scroll to position [2609, 0]
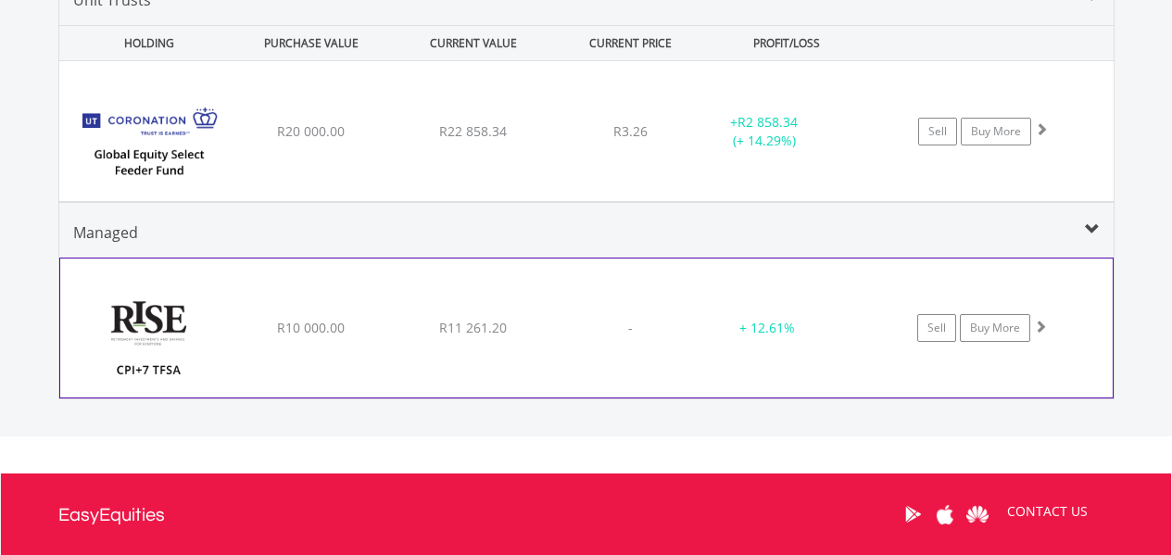
click at [607, 325] on div "-" at bounding box center [630, 328] width 147 height 19
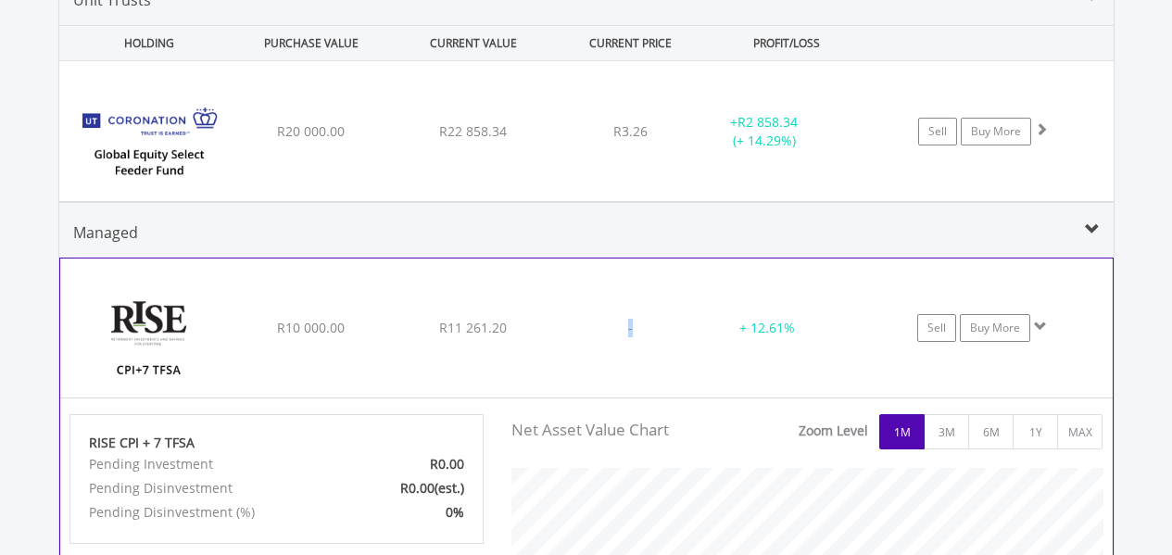
click at [607, 325] on div "-" at bounding box center [630, 328] width 147 height 19
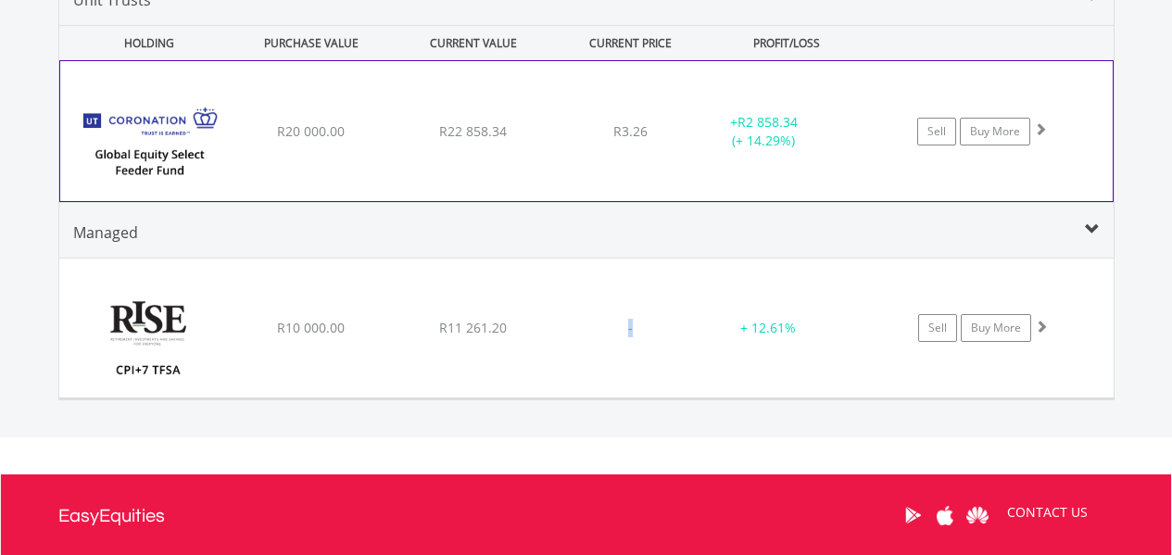
scroll to position [377, 620]
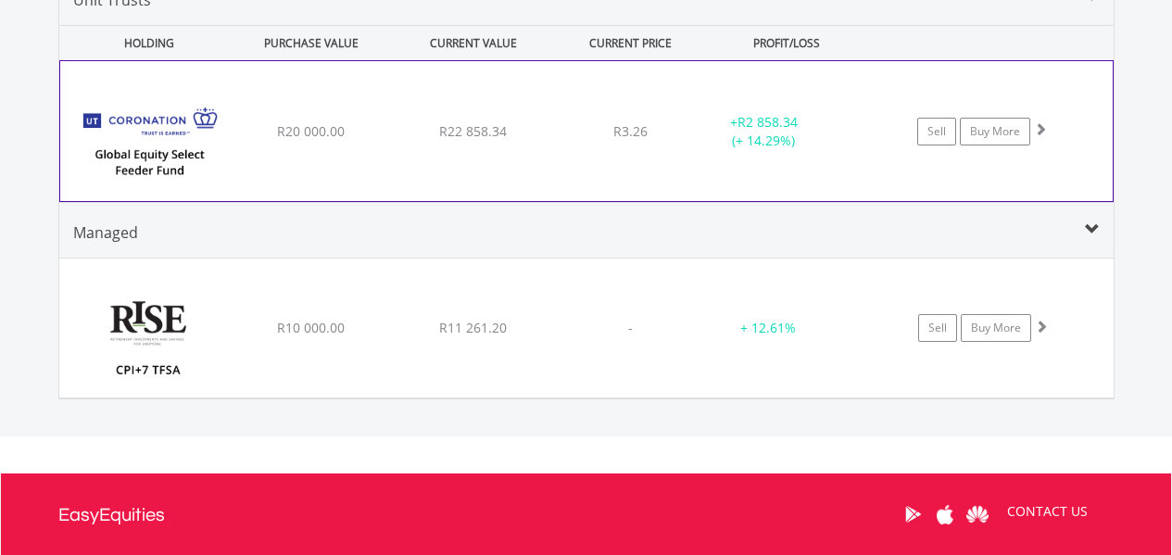
click at [569, 138] on div "R3.26" at bounding box center [630, 131] width 147 height 19
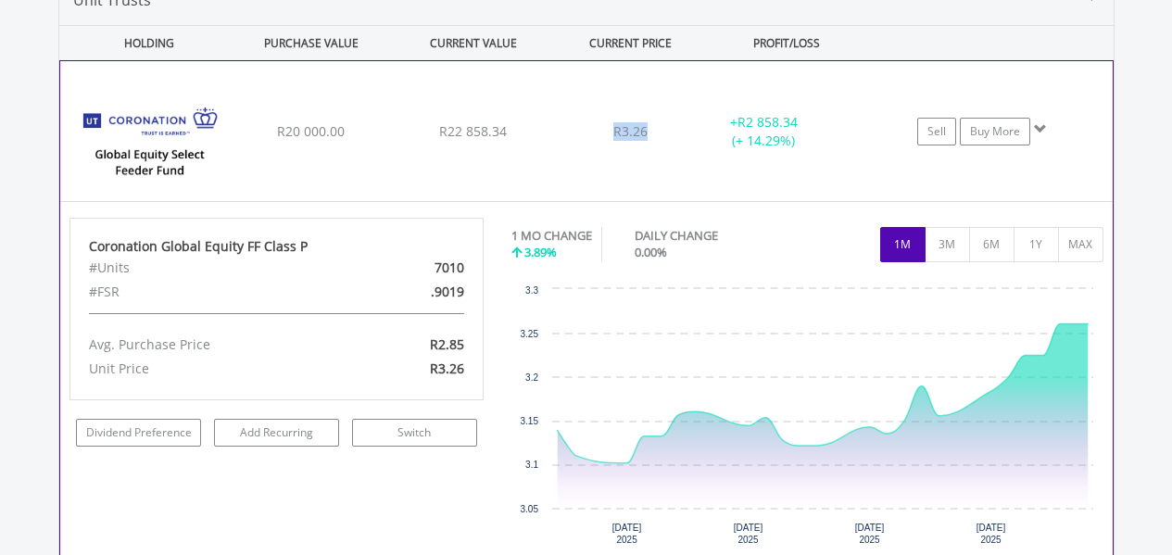
click at [569, 138] on div "R3.26" at bounding box center [630, 131] width 147 height 19
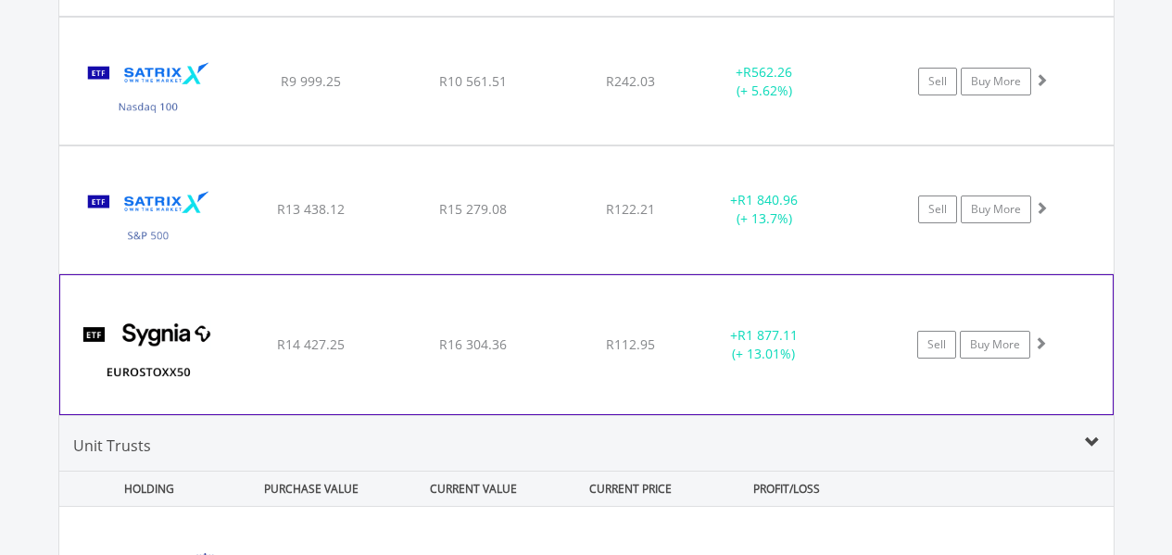
scroll to position [2146, 0]
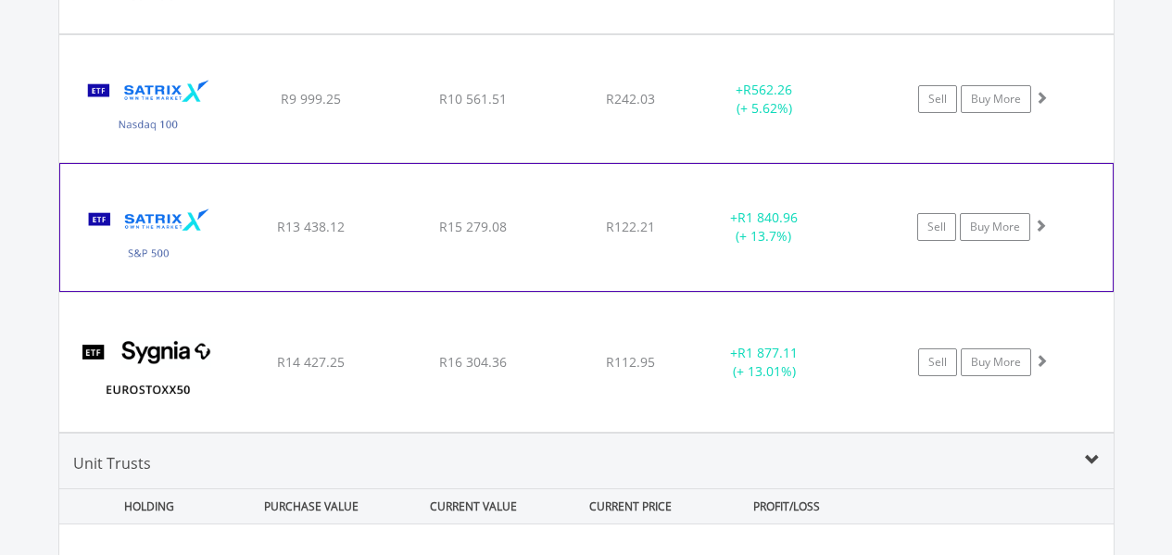
click at [583, 210] on div "﻿ Satrix S&P 500 ETF R13 438.12 R15 279.08 R122.21 + R1 840.96 (+ 13.7%) Sell B…" at bounding box center [586, 227] width 1052 height 126
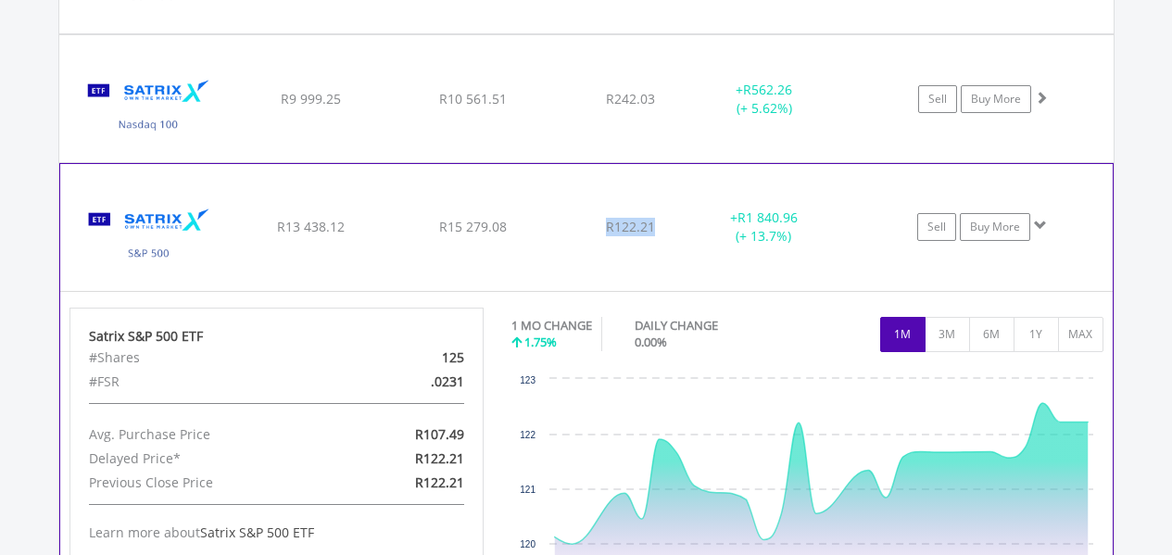
click at [583, 210] on div "﻿ Satrix S&P 500 ETF R13 438.12 R15 279.08 R122.21 + R1 840.96 (+ 13.7%) Sell B…" at bounding box center [586, 227] width 1052 height 126
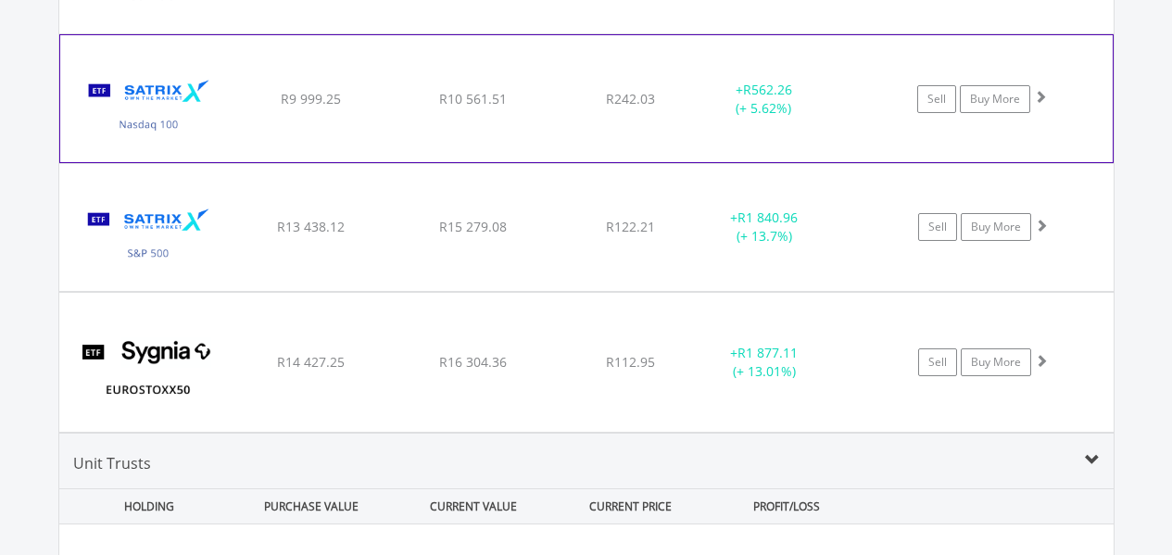
click at [577, 104] on div "R242.03" at bounding box center [630, 99] width 147 height 19
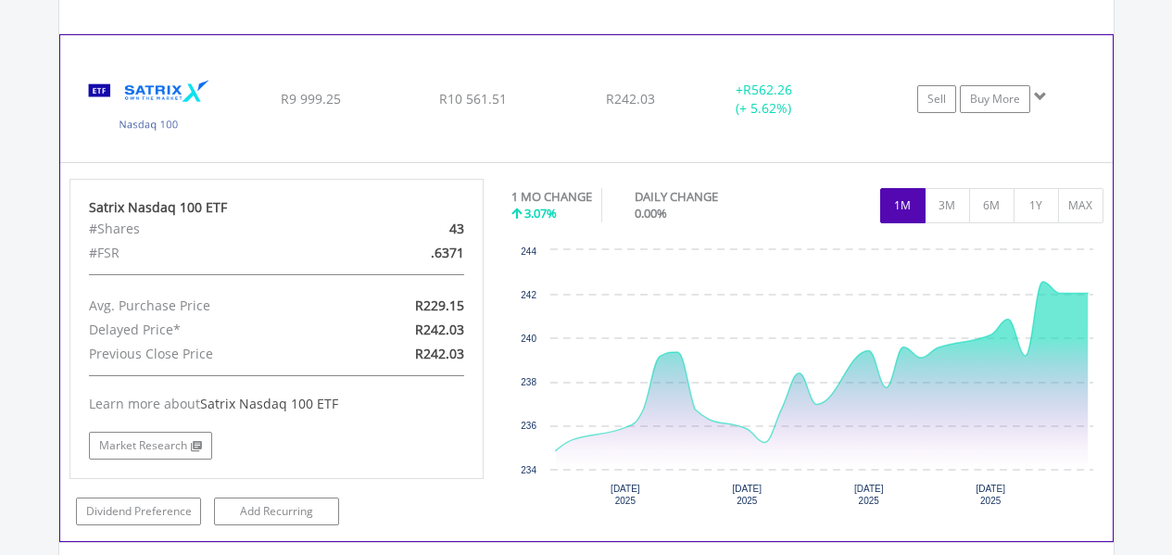
click at [577, 104] on div "R242.03" at bounding box center [630, 99] width 147 height 19
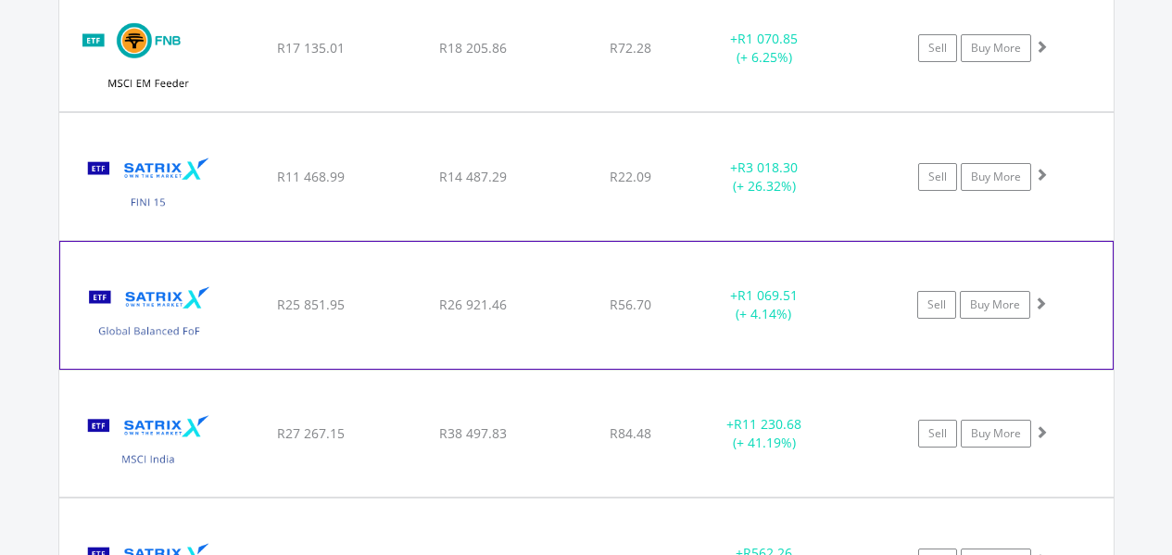
scroll to position [1498, 0]
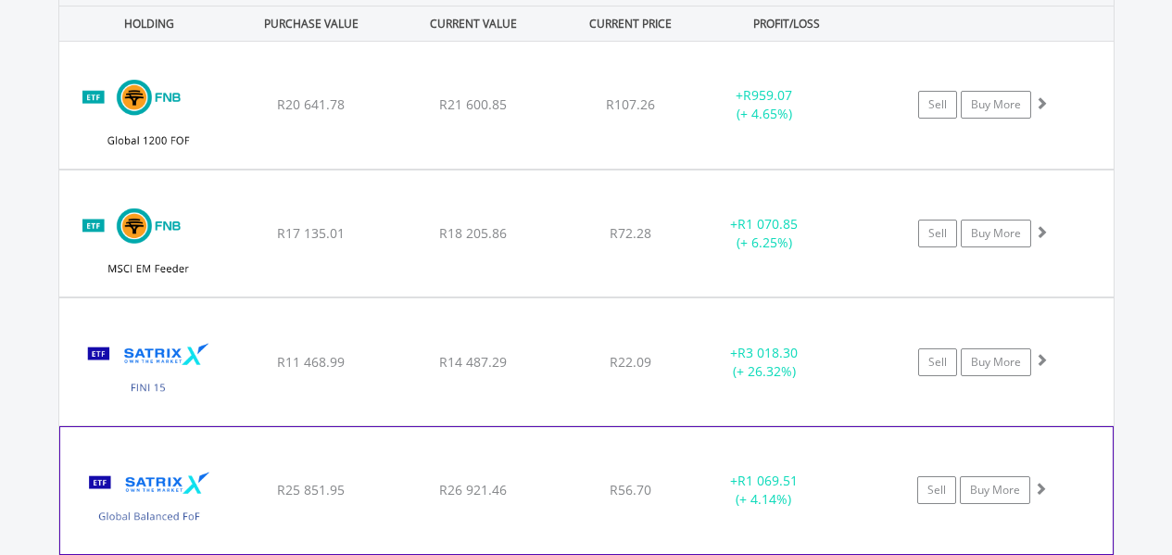
click at [572, 218] on div "﻿ FNB MSCI EM Feeder ETF R17 135.01 R18 205.86 R72.28 + R1 070.85 (+ 6.25%) Sel…" at bounding box center [586, 233] width 1054 height 127
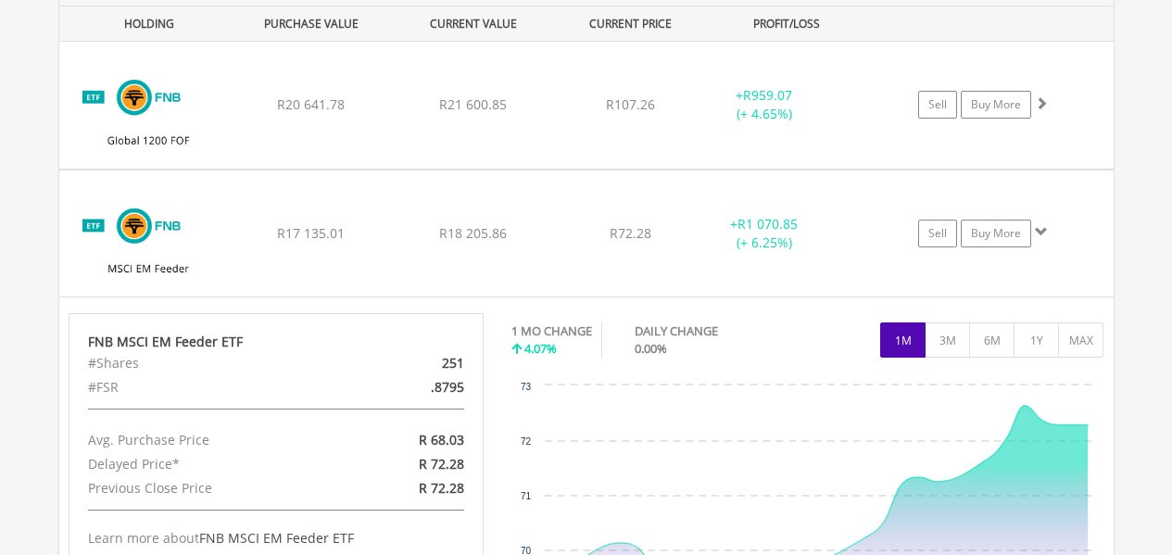
click at [572, 218] on div "﻿ FNB MSCI EM Feeder ETF R17 135.01 R18 205.86 R72.28 + R1 070.85 (+ 6.25%) Sel…" at bounding box center [586, 233] width 1054 height 127
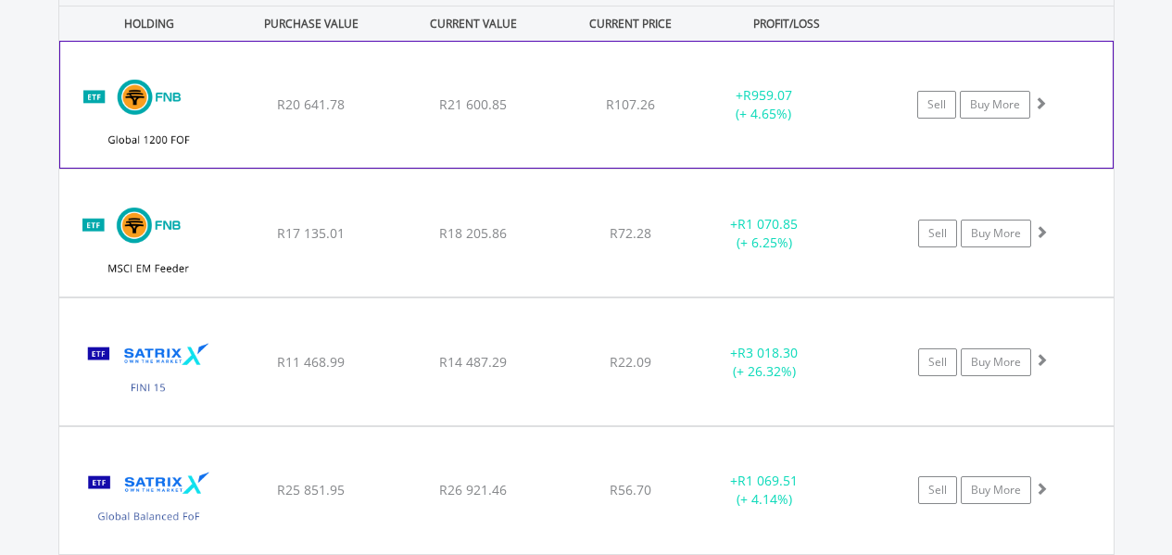
click at [565, 138] on div "﻿ FNB Global 1200 Equity Fund of Funds ETF R20 641.78 R21 600.85 R107.26 + R959…" at bounding box center [586, 105] width 1052 height 126
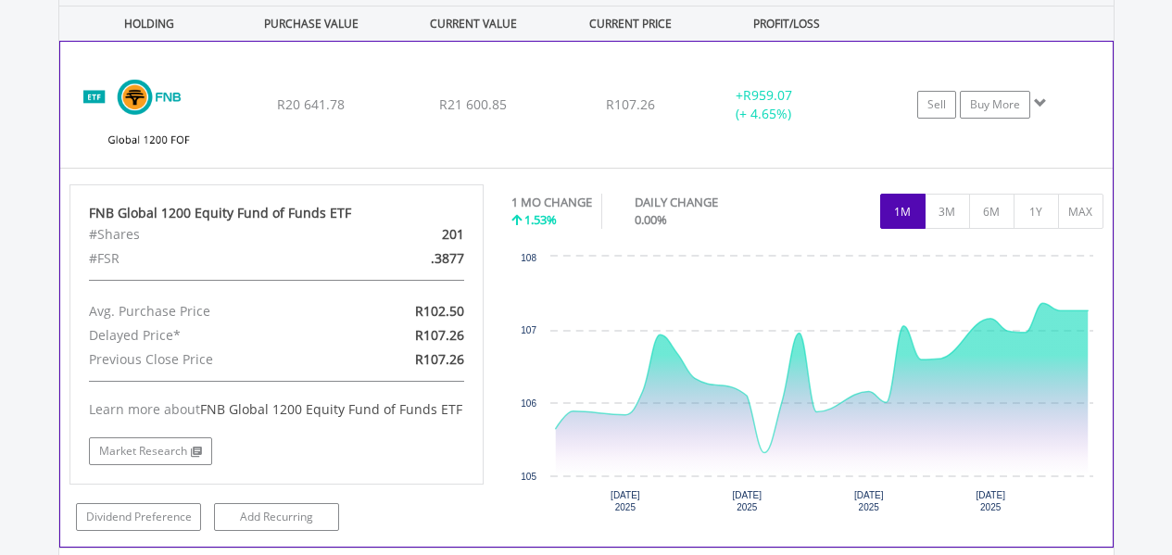
click at [565, 138] on div "﻿ FNB Global 1200 Equity Fund of Funds ETF R20 641.78 R21 600.85 R107.26 + R959…" at bounding box center [586, 105] width 1052 height 126
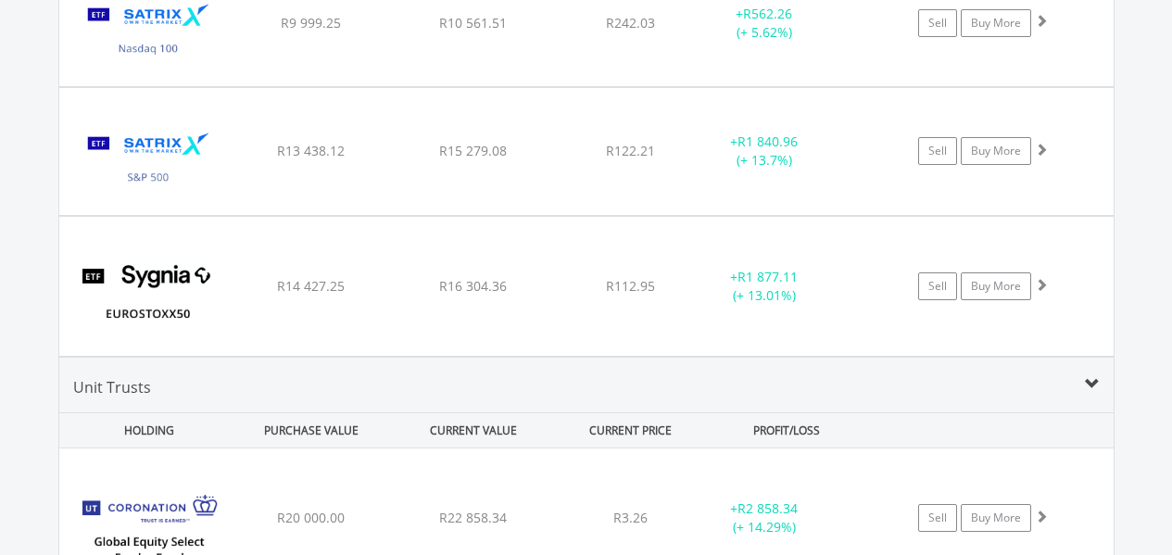
scroll to position [2239, 0]
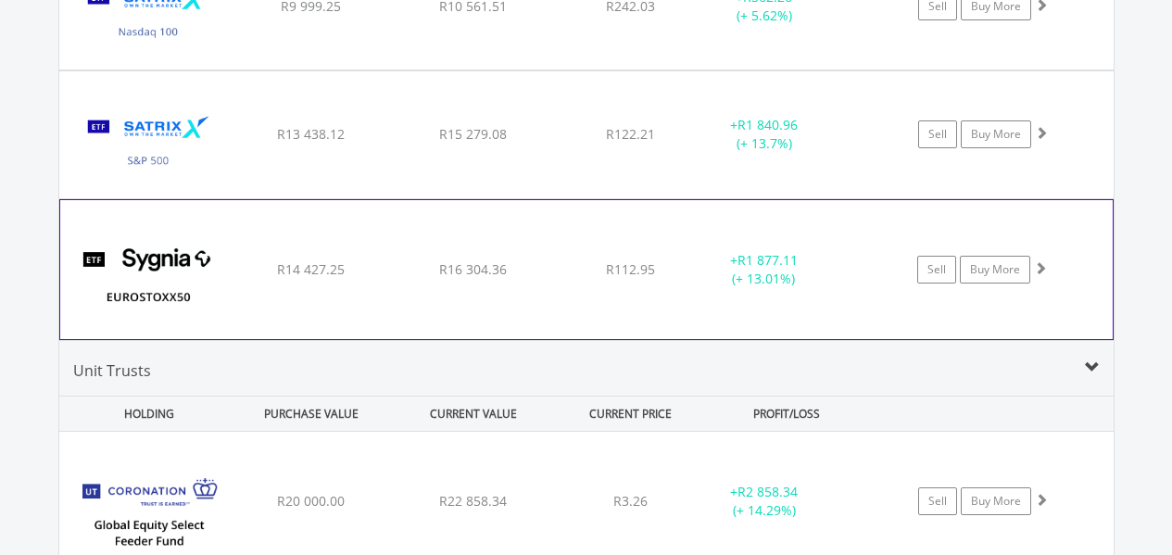
click at [580, 273] on div "R112.95" at bounding box center [630, 269] width 147 height 19
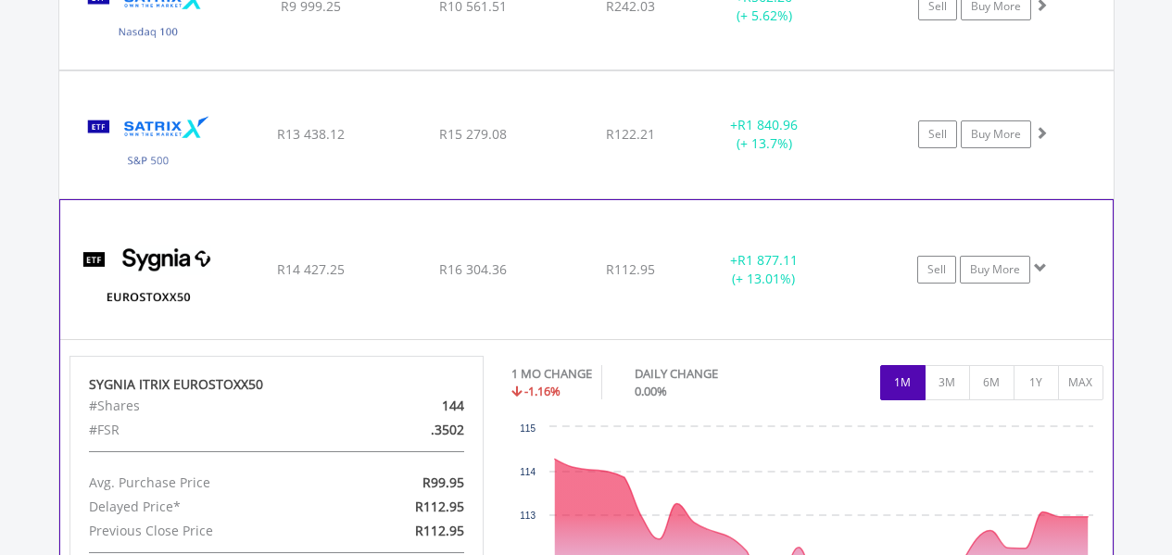
click at [580, 273] on div "R112.95" at bounding box center [630, 269] width 147 height 19
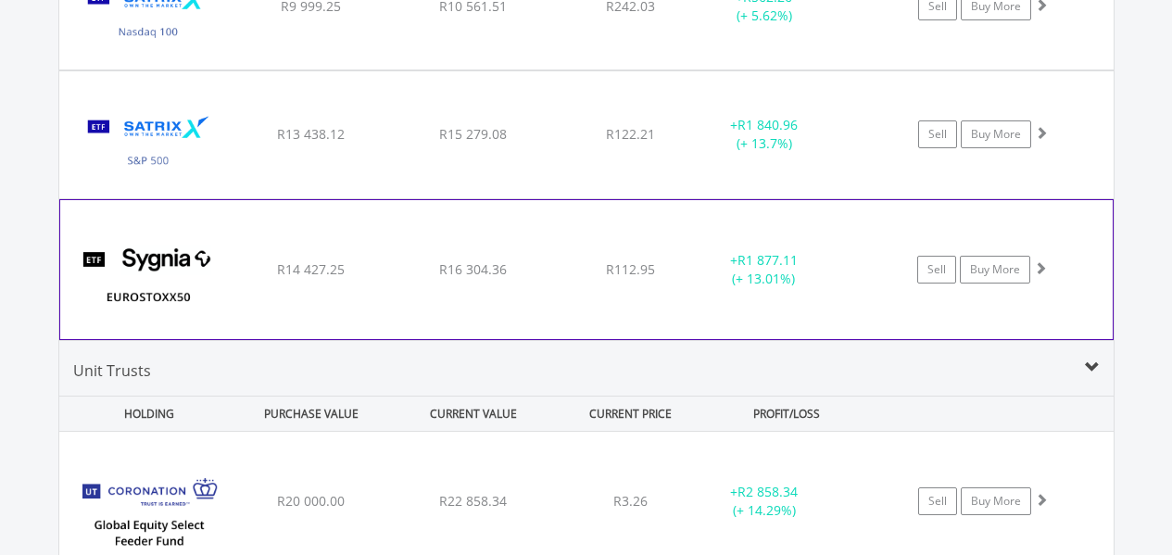
click at [580, 273] on div "R112.95" at bounding box center [630, 269] width 147 height 19
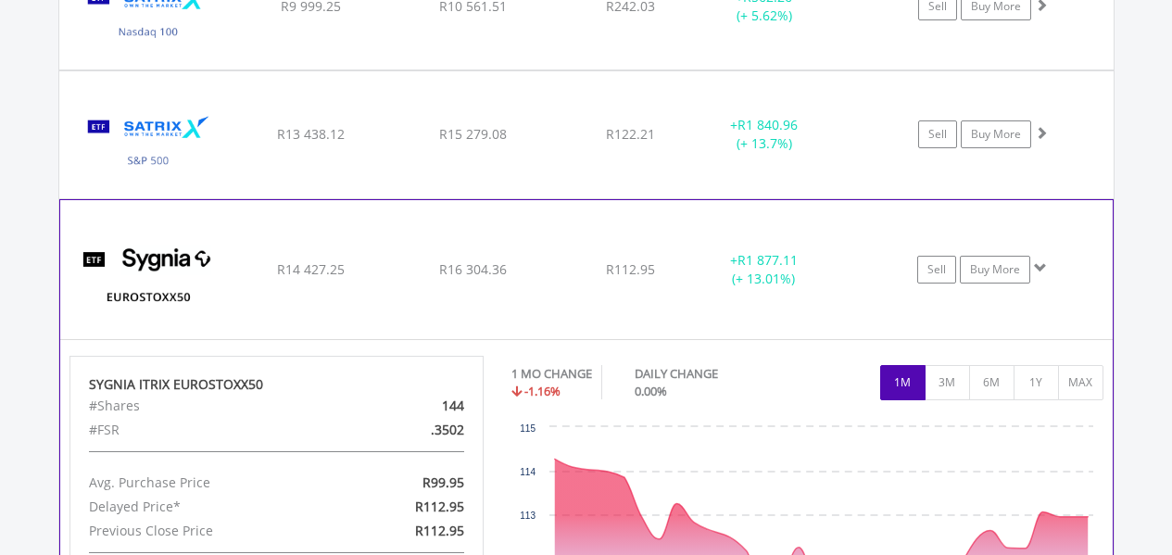
scroll to position [2424, 0]
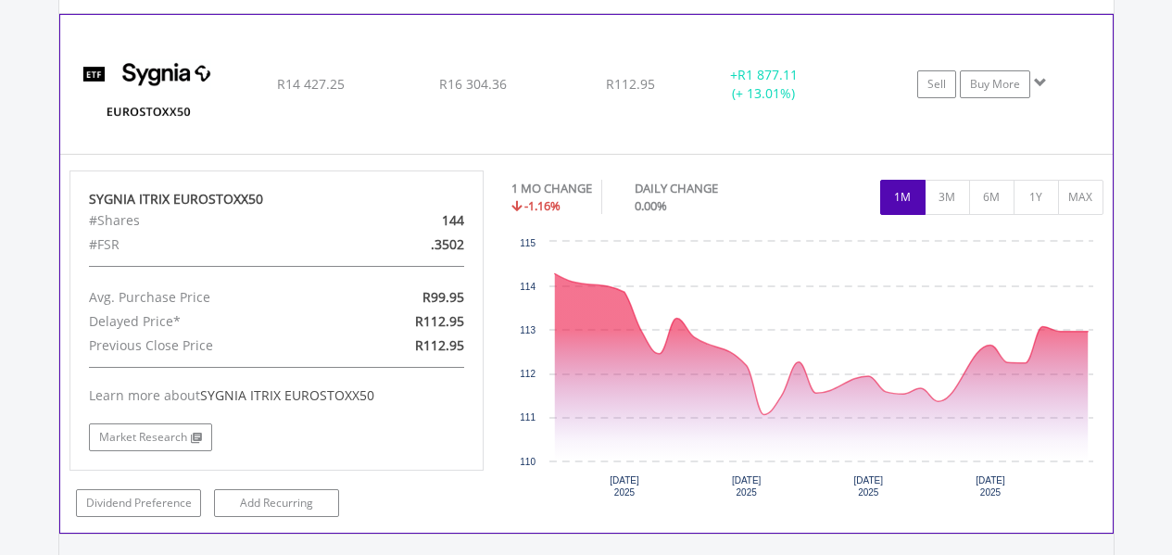
click at [546, 128] on div "﻿ SYGNIA ITRIX EUROSTOXX50 R14 427.25 R16 304.36 R112.95 + R1 877.11 (+ 13.01%)…" at bounding box center [586, 84] width 1052 height 139
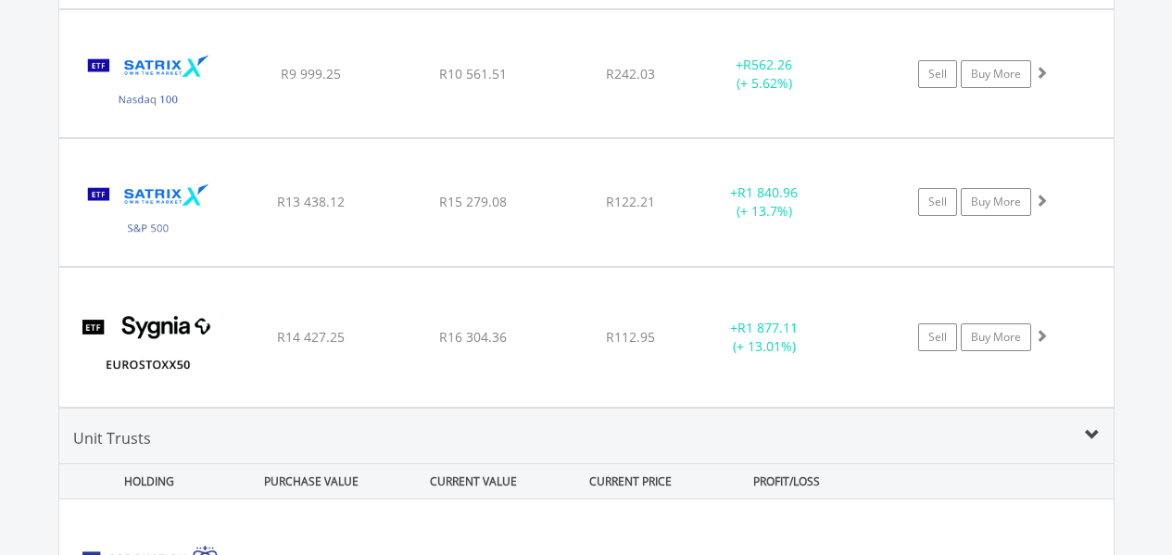
scroll to position [2146, 0]
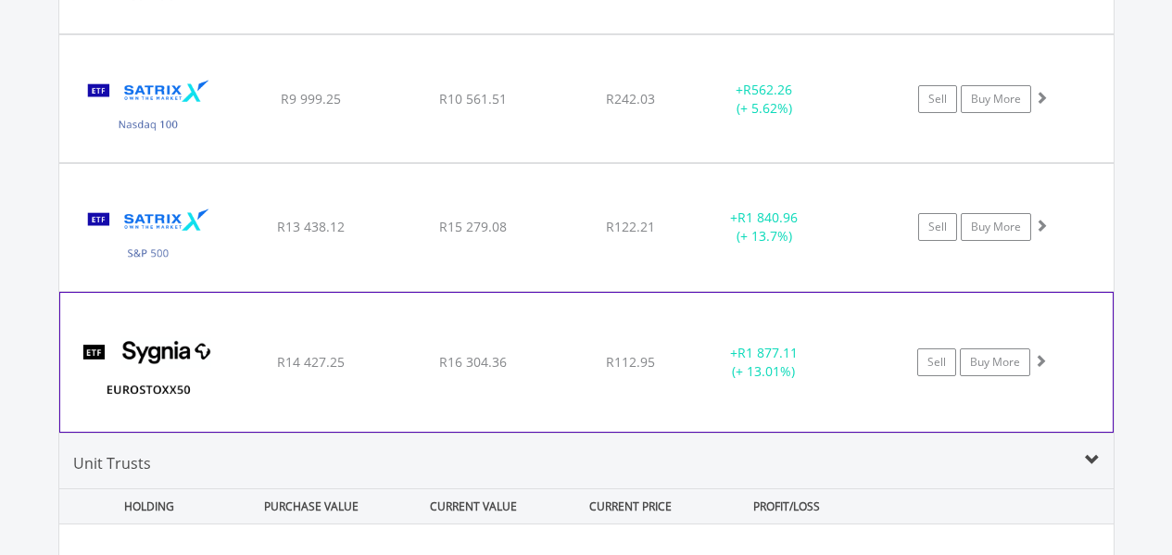
click at [654, 328] on div "﻿ SYGNIA ITRIX EUROSTOXX50 R14 427.25 R16 304.36 R112.95 + R1 877.11 (+ 13.01%)…" at bounding box center [586, 362] width 1052 height 139
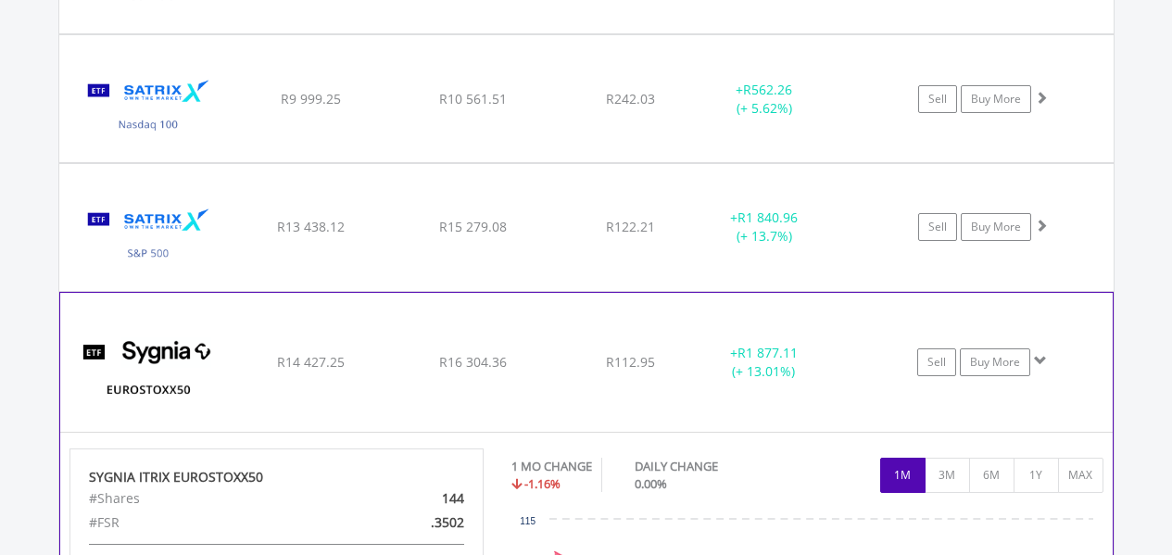
click at [654, 328] on div "﻿ SYGNIA ITRIX EUROSTOXX50 R14 427.25 R16 304.36 R112.95 + R1 877.11 (+ 13.01%)…" at bounding box center [586, 362] width 1052 height 139
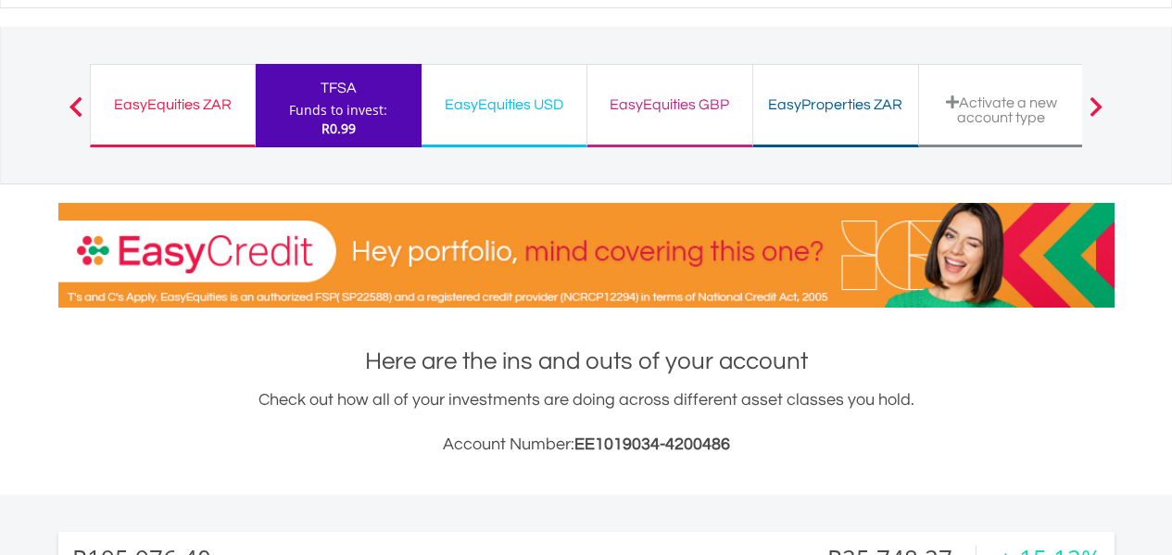
scroll to position [0, 0]
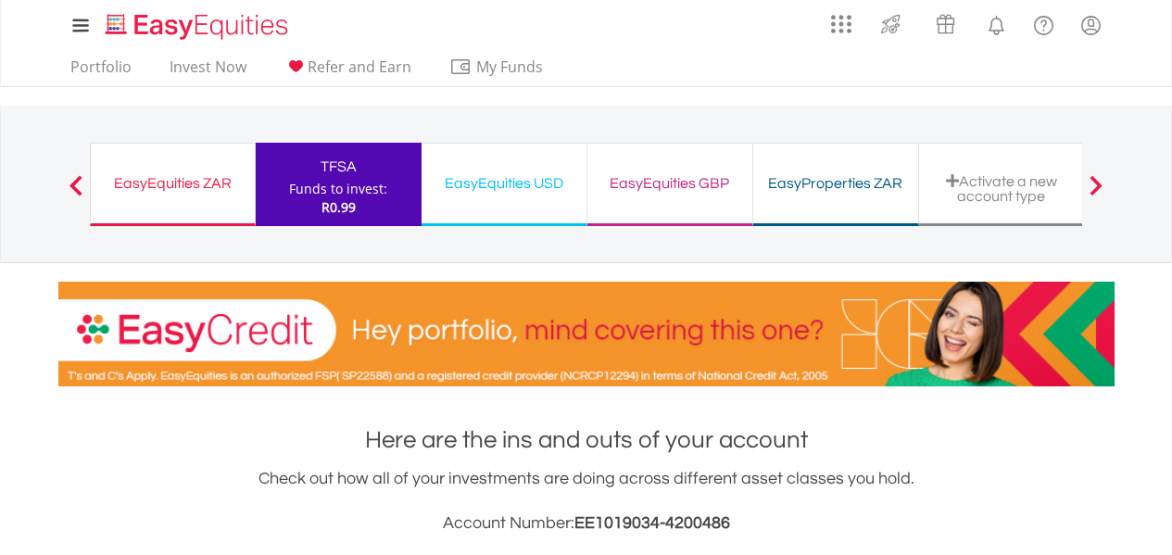
click at [500, 189] on div "EasyEquities USD" at bounding box center [504, 183] width 143 height 26
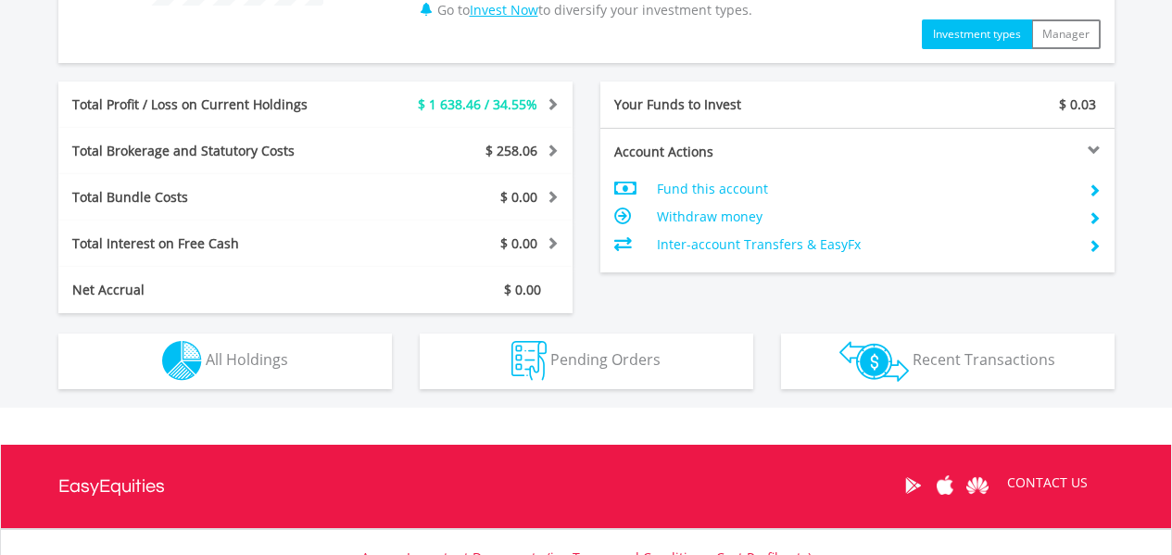
scroll to position [926, 0]
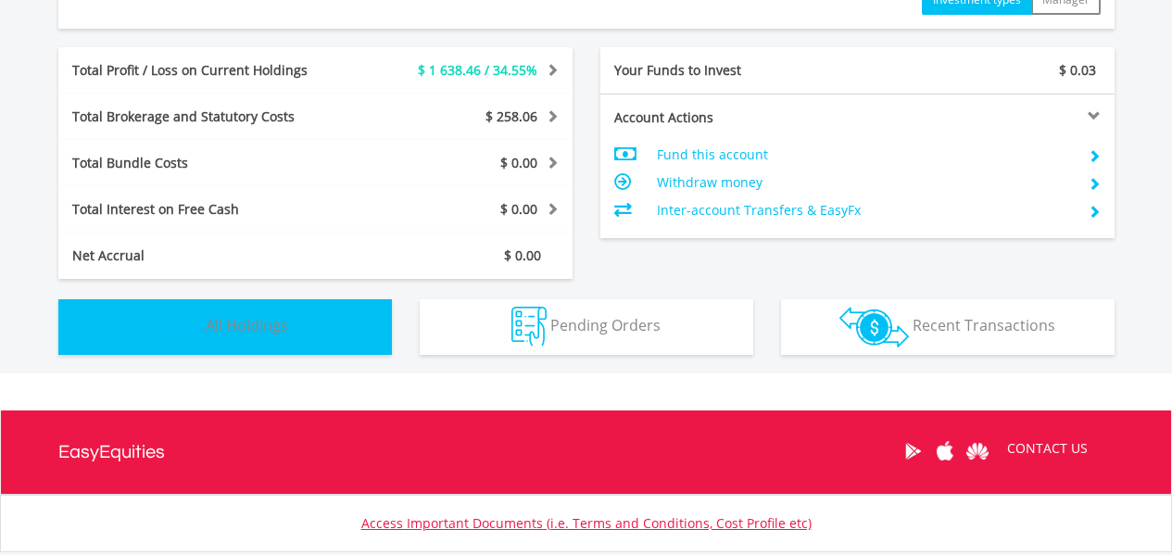
click at [258, 340] on button "Holdings All Holdings" at bounding box center [224, 327] width 333 height 56
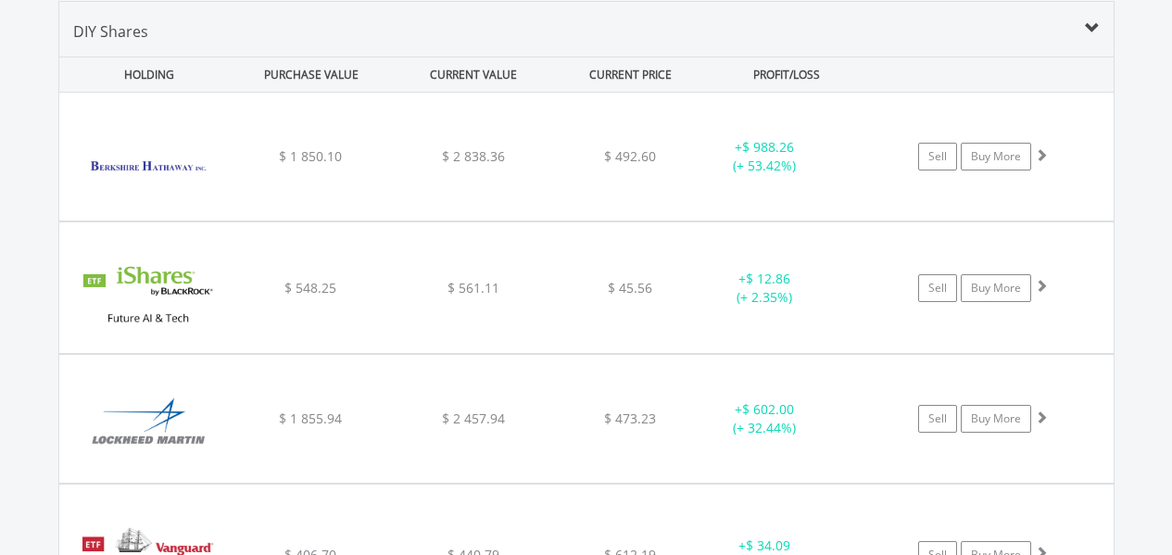
scroll to position [1428, 0]
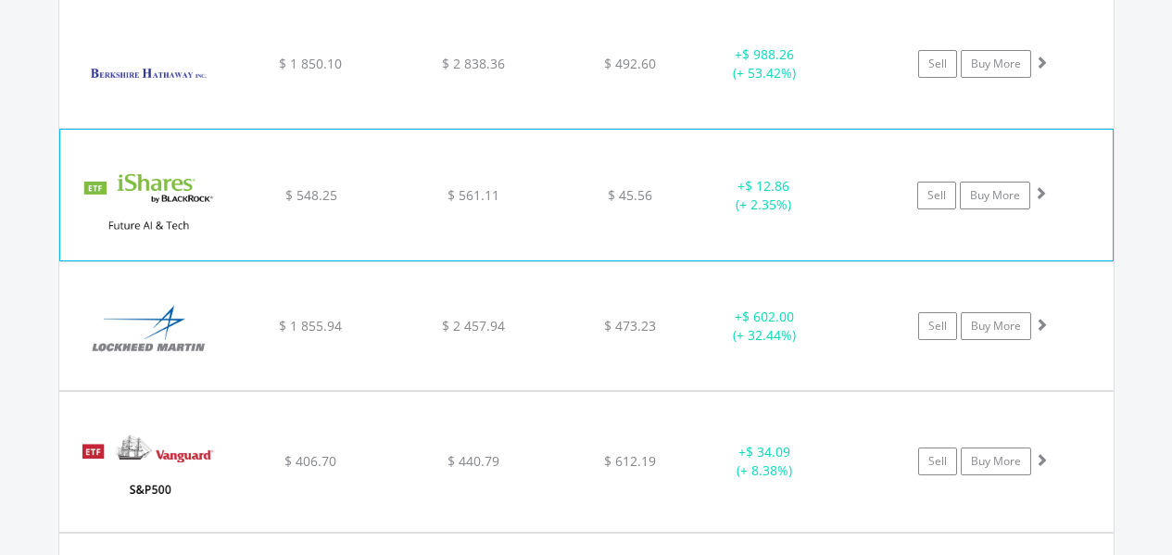
click at [400, 198] on div "$ 561.11" at bounding box center [473, 195] width 157 height 19
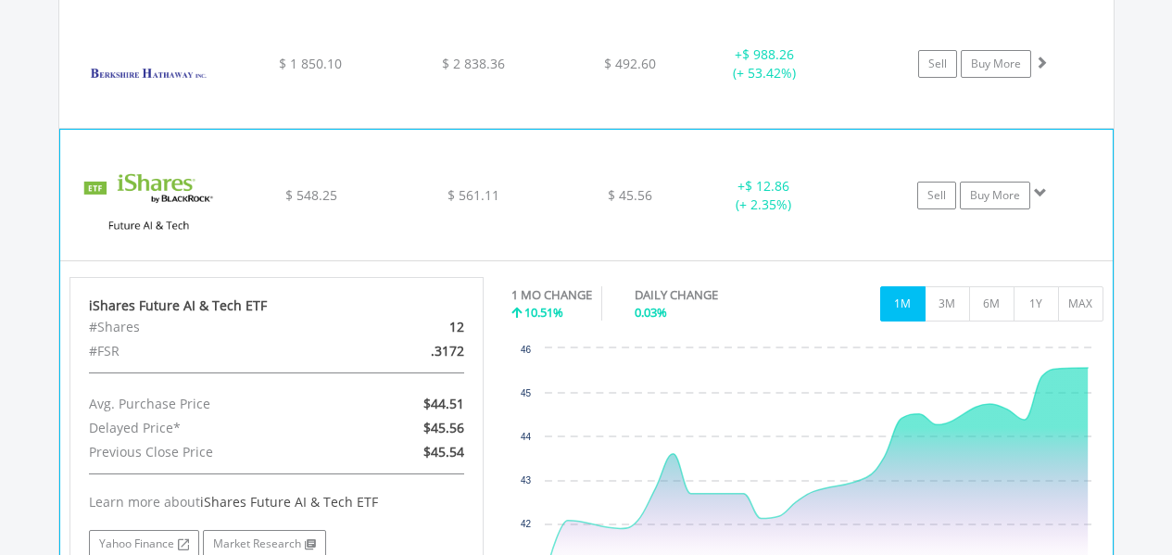
click at [400, 198] on div "$ 561.11" at bounding box center [473, 195] width 157 height 19
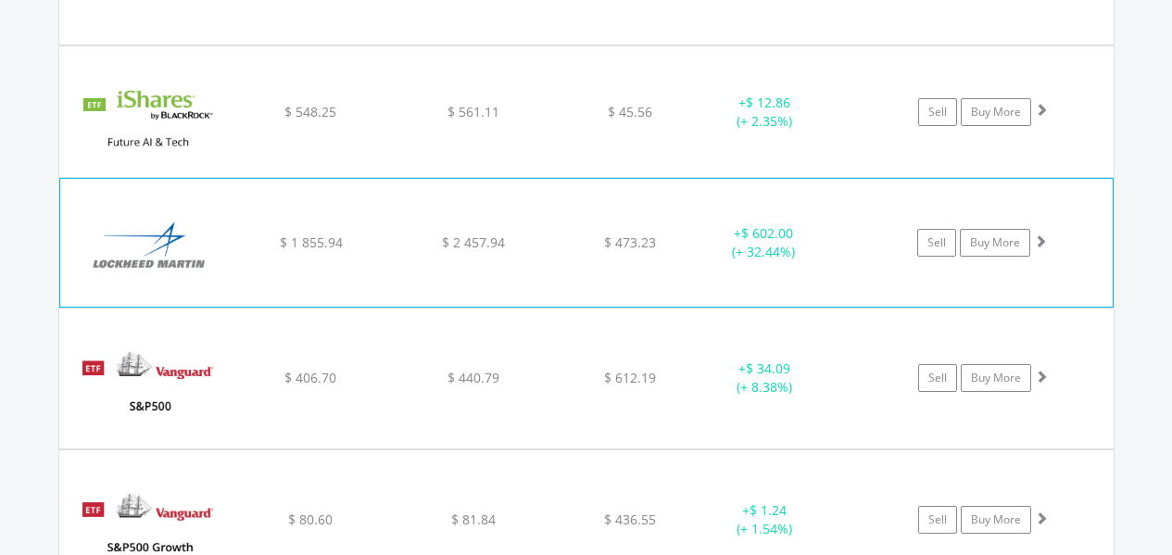
scroll to position [1521, 0]
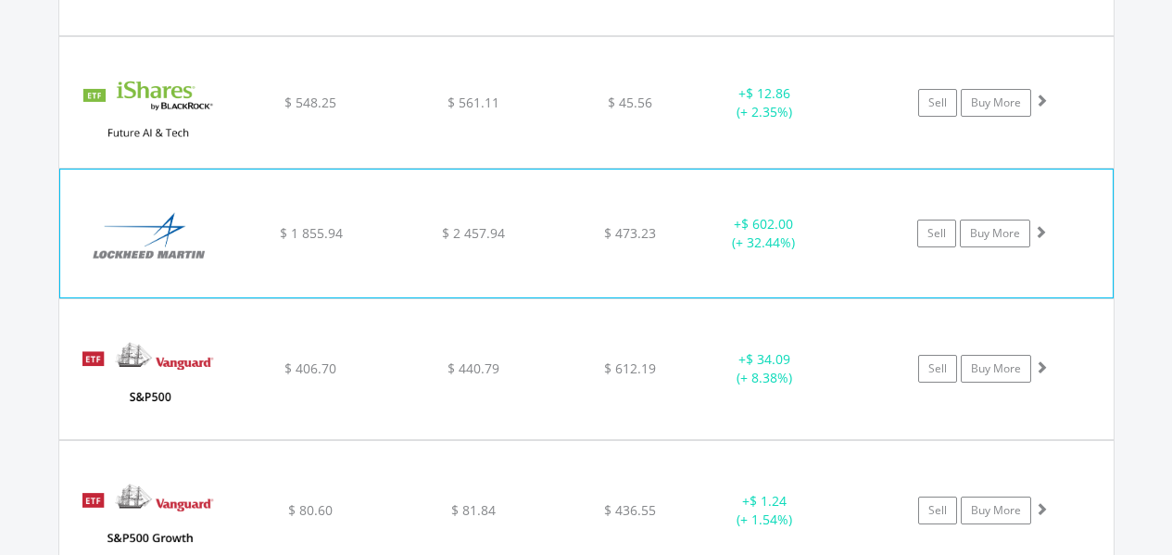
click at [206, 224] on img at bounding box center [148, 243] width 159 height 100
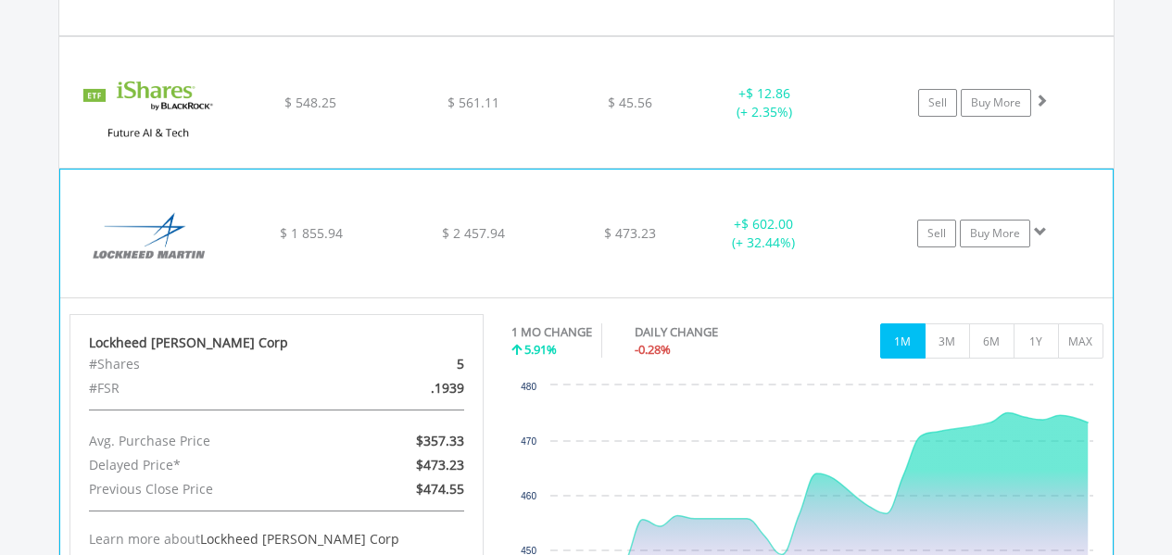
click at [208, 224] on img at bounding box center [148, 243] width 159 height 100
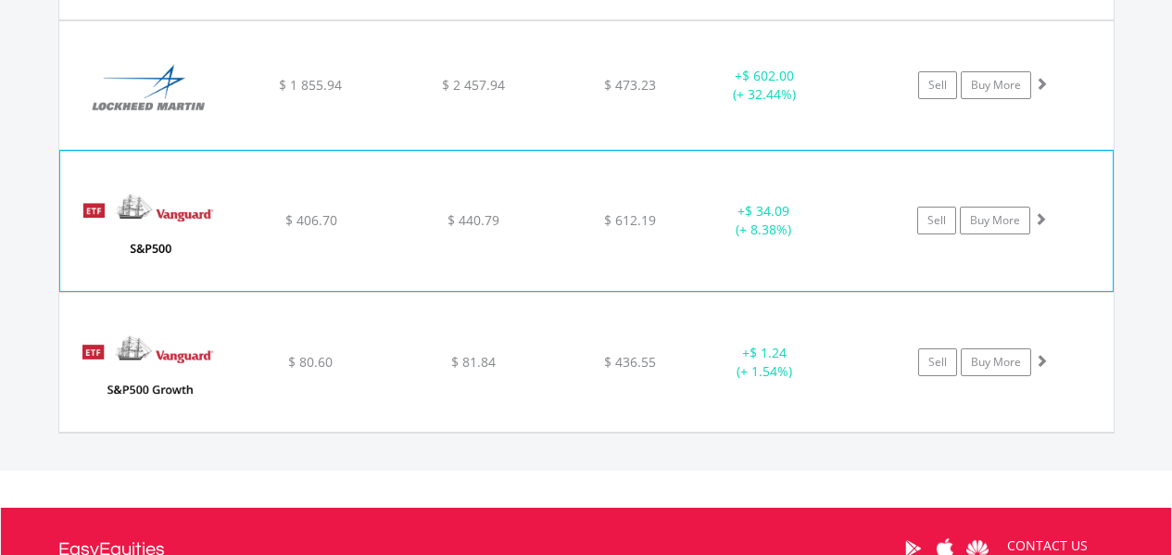
scroll to position [1706, 0]
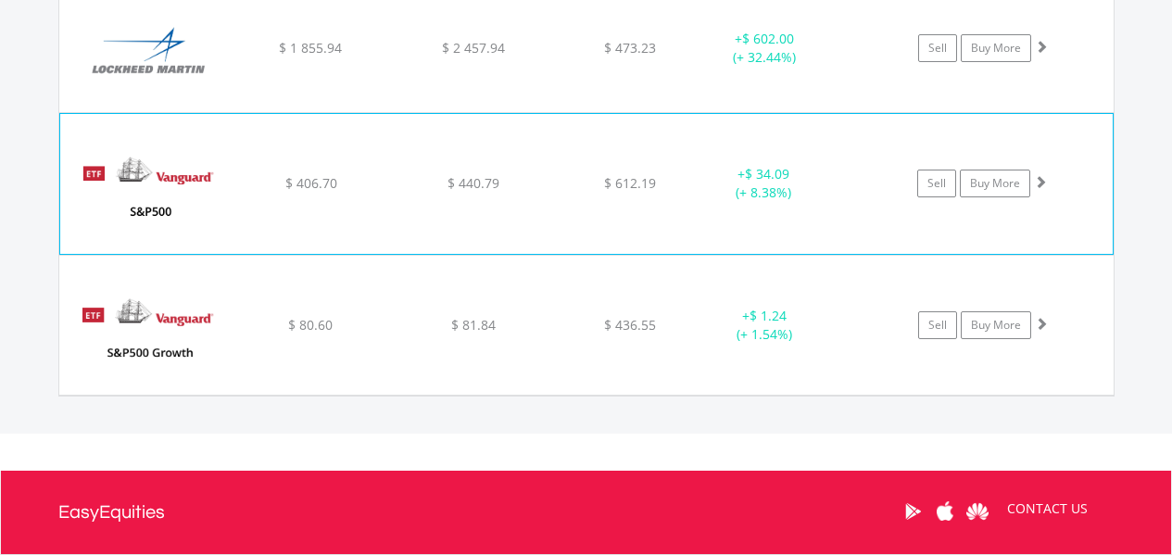
click at [281, 207] on div "﻿ Vanguard S&P 500 ETF $ 406.70 $ 440.79 $ 612.19 + $ 34.09 (+ 8.38%) Sell Buy …" at bounding box center [586, 183] width 1052 height 139
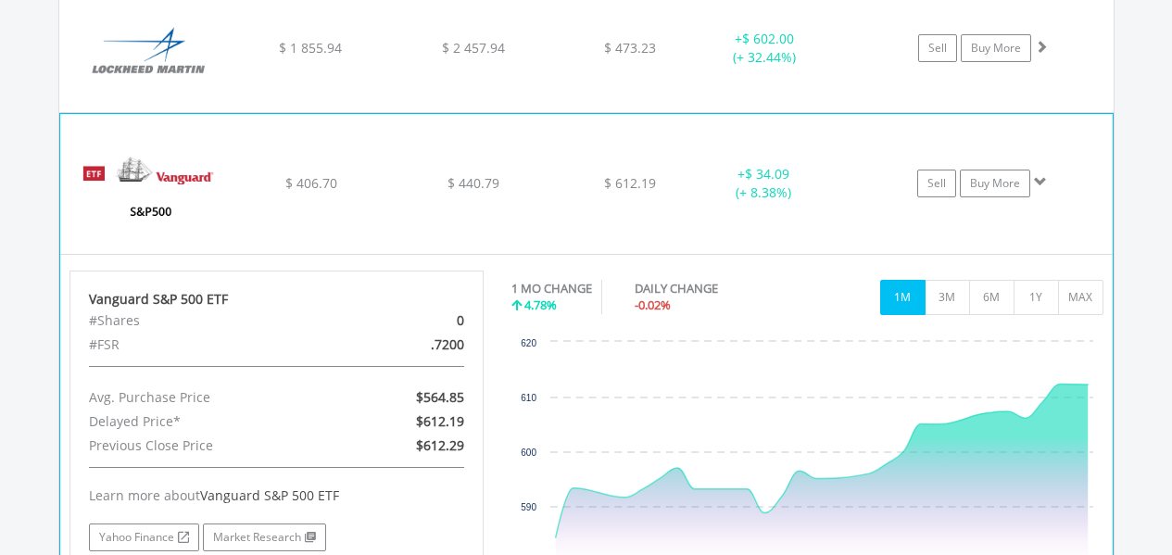
click at [281, 207] on div "﻿ Vanguard S&P 500 ETF $ 406.70 $ 440.79 $ 612.19 + $ 34.09 (+ 8.38%) Sell Buy …" at bounding box center [586, 183] width 1052 height 139
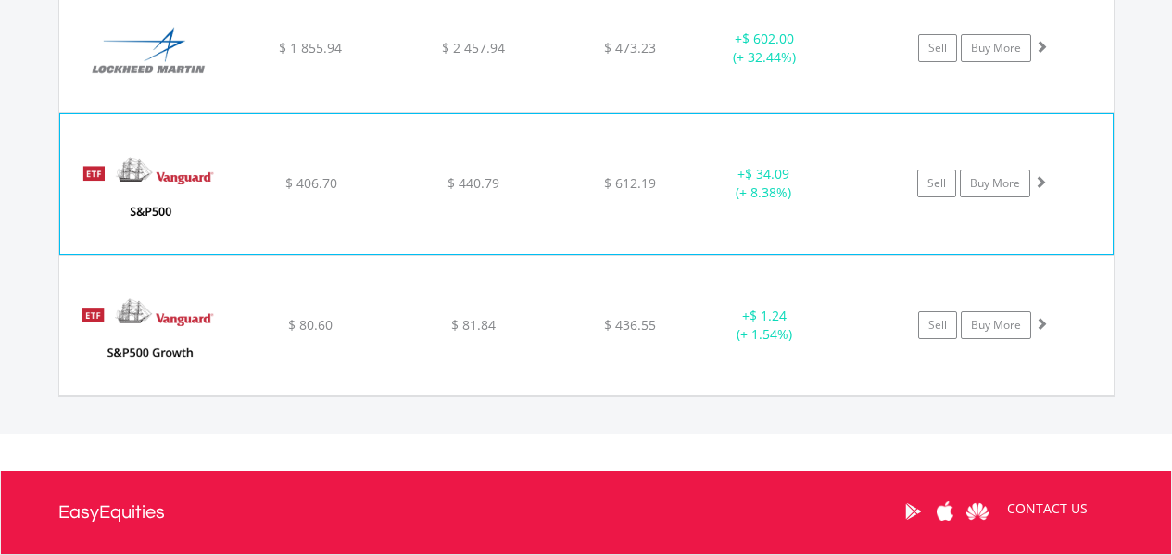
scroll to position [1799, 0]
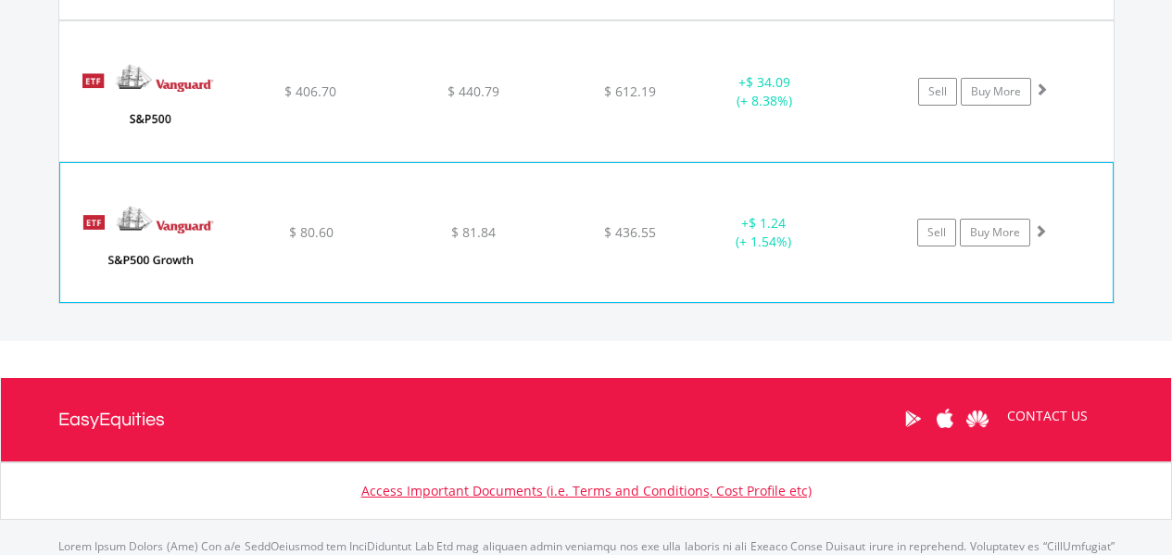
click at [312, 245] on div "﻿ Vanguard S&P 500 Growth ETF $ 80.60 $ 81.84 $ 436.55 + $ 1.24 (+ 1.54%) Sell …" at bounding box center [586, 232] width 1052 height 139
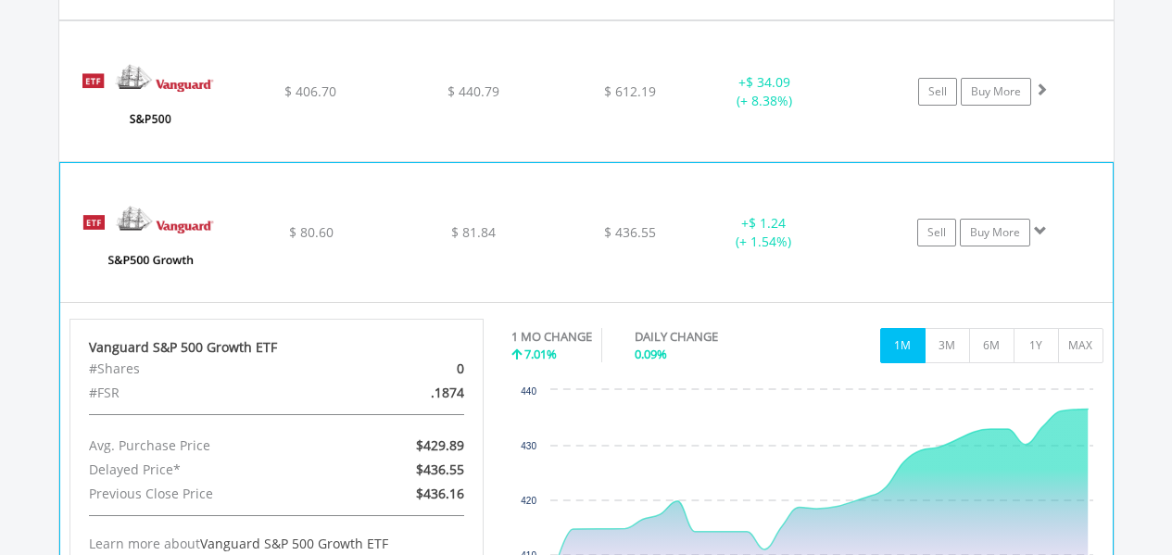
click at [312, 245] on div "﻿ Vanguard S&P 500 Growth ETF $ 80.60 $ 81.84 $ 436.55 + $ 1.24 (+ 1.54%) Sell …" at bounding box center [586, 232] width 1052 height 139
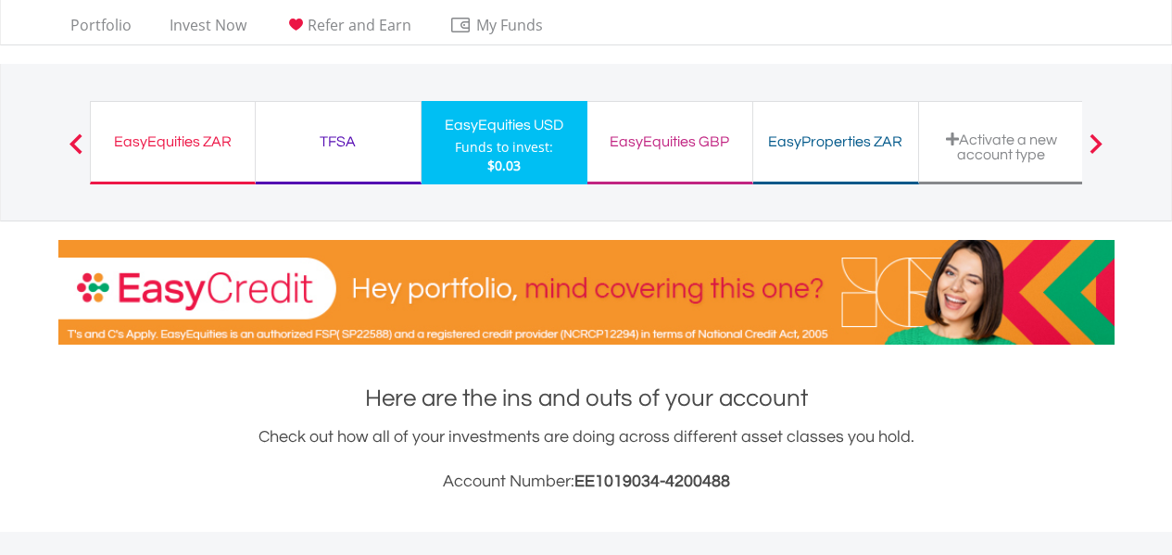
scroll to position [0, 0]
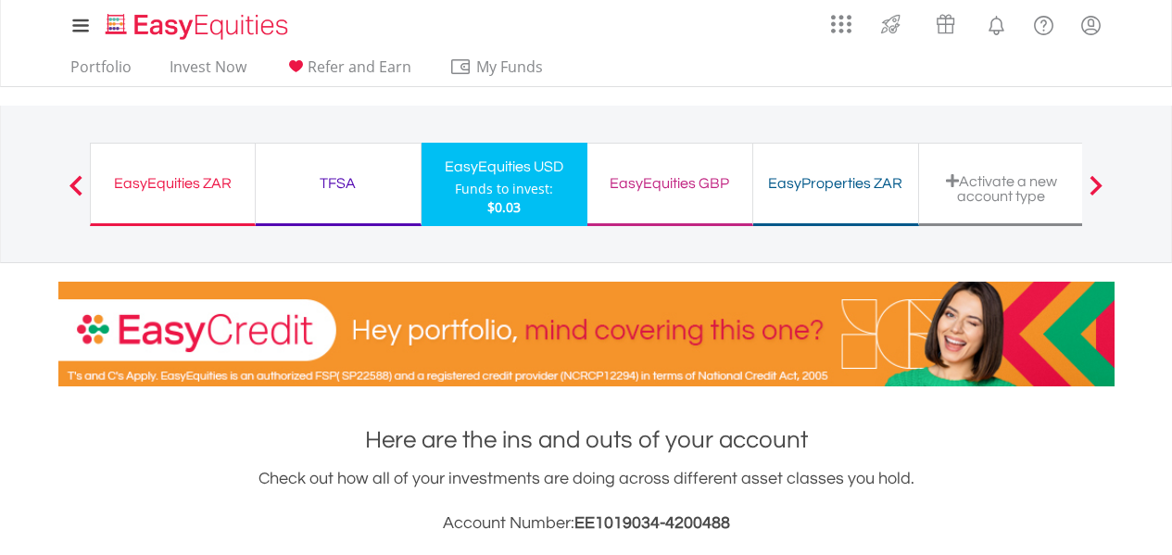
click at [806, 174] on div "EasyProperties ZAR" at bounding box center [835, 183] width 143 height 26
click at [695, 182] on div "EasyEquities GBP" at bounding box center [669, 183] width 143 height 26
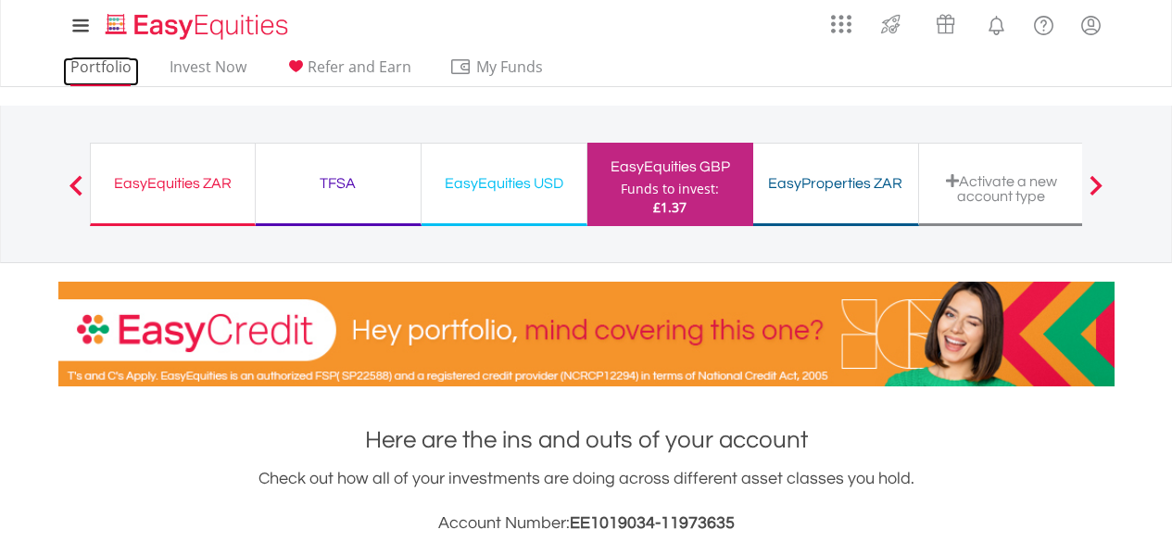
click at [124, 61] on link "Portfolio" at bounding box center [101, 71] width 76 height 29
